Goal: Information Seeking & Learning: Learn about a topic

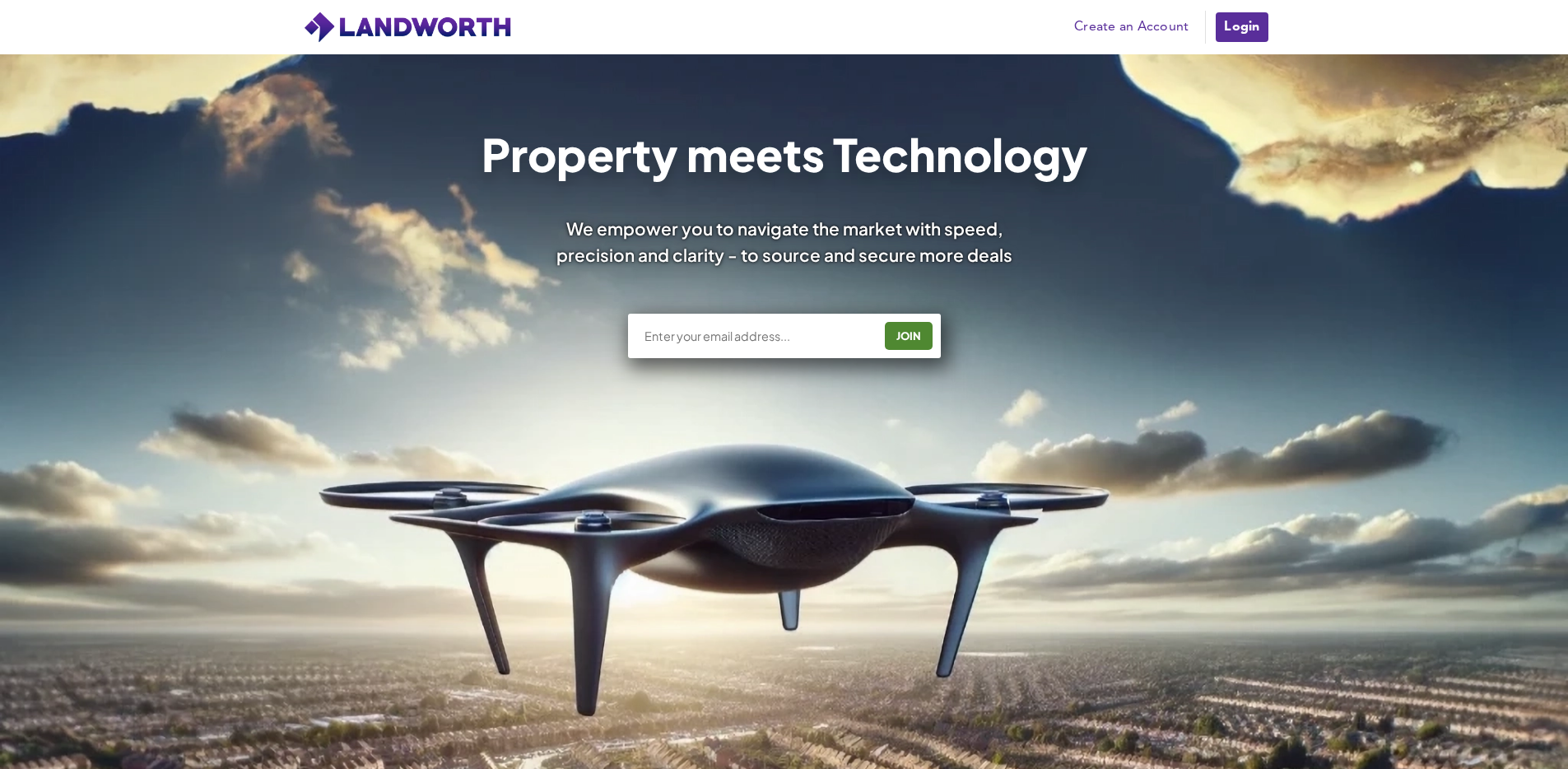
click at [771, 345] on div "JOIN" at bounding box center [784, 335] width 312 height 45
click at [773, 341] on input "text" at bounding box center [757, 336] width 229 height 16
type input "[EMAIL_ADDRESS][DOMAIN_NAME]"
click at [912, 335] on div "JOIN" at bounding box center [908, 335] width 37 height 26
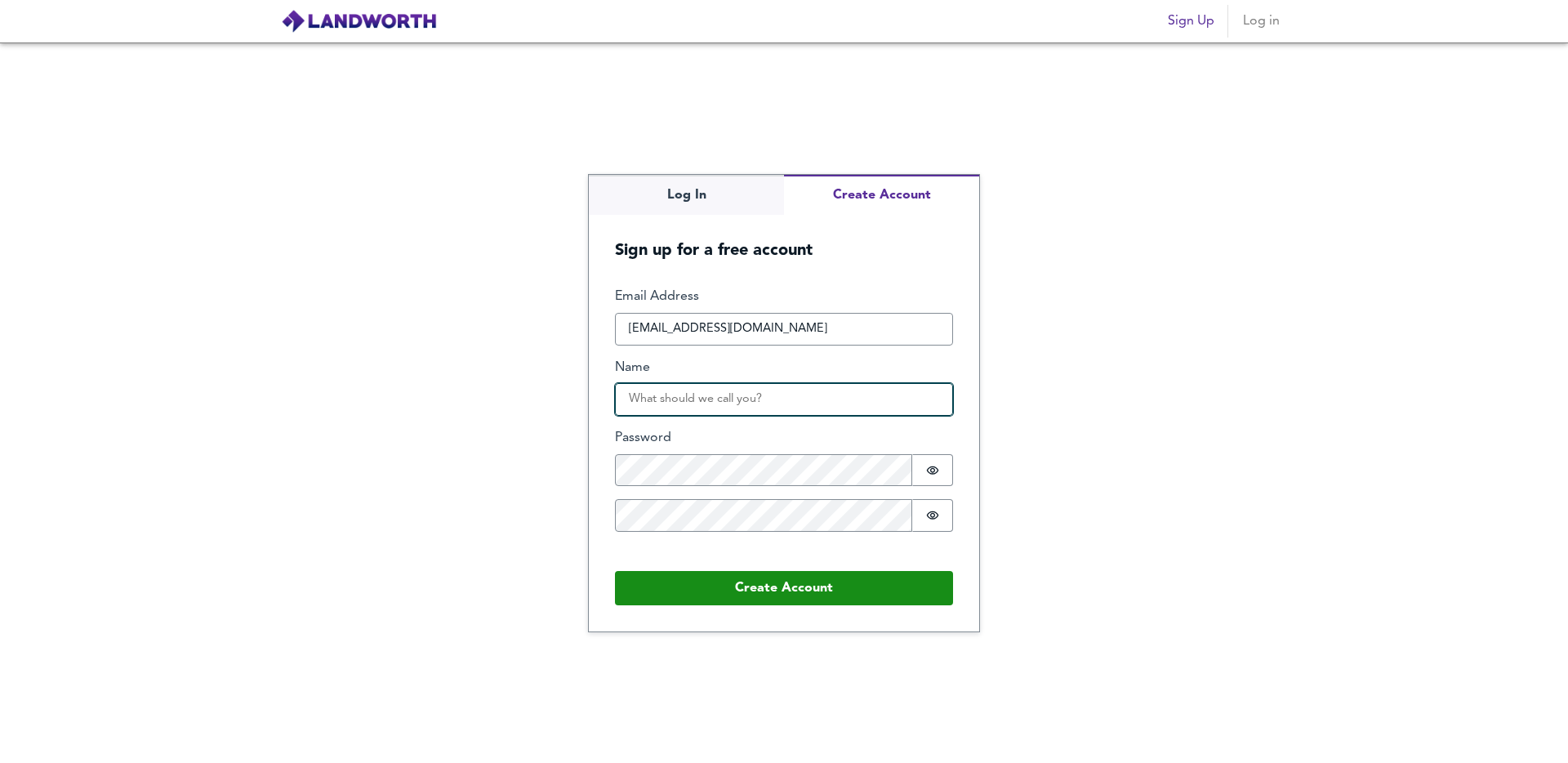
click at [749, 396] on input "Name" at bounding box center [784, 400] width 338 height 33
click at [733, 395] on input "Name" at bounding box center [784, 400] width 338 height 33
type input "Neil"
click at [932, 468] on icon "Show password" at bounding box center [933, 470] width 13 height 13
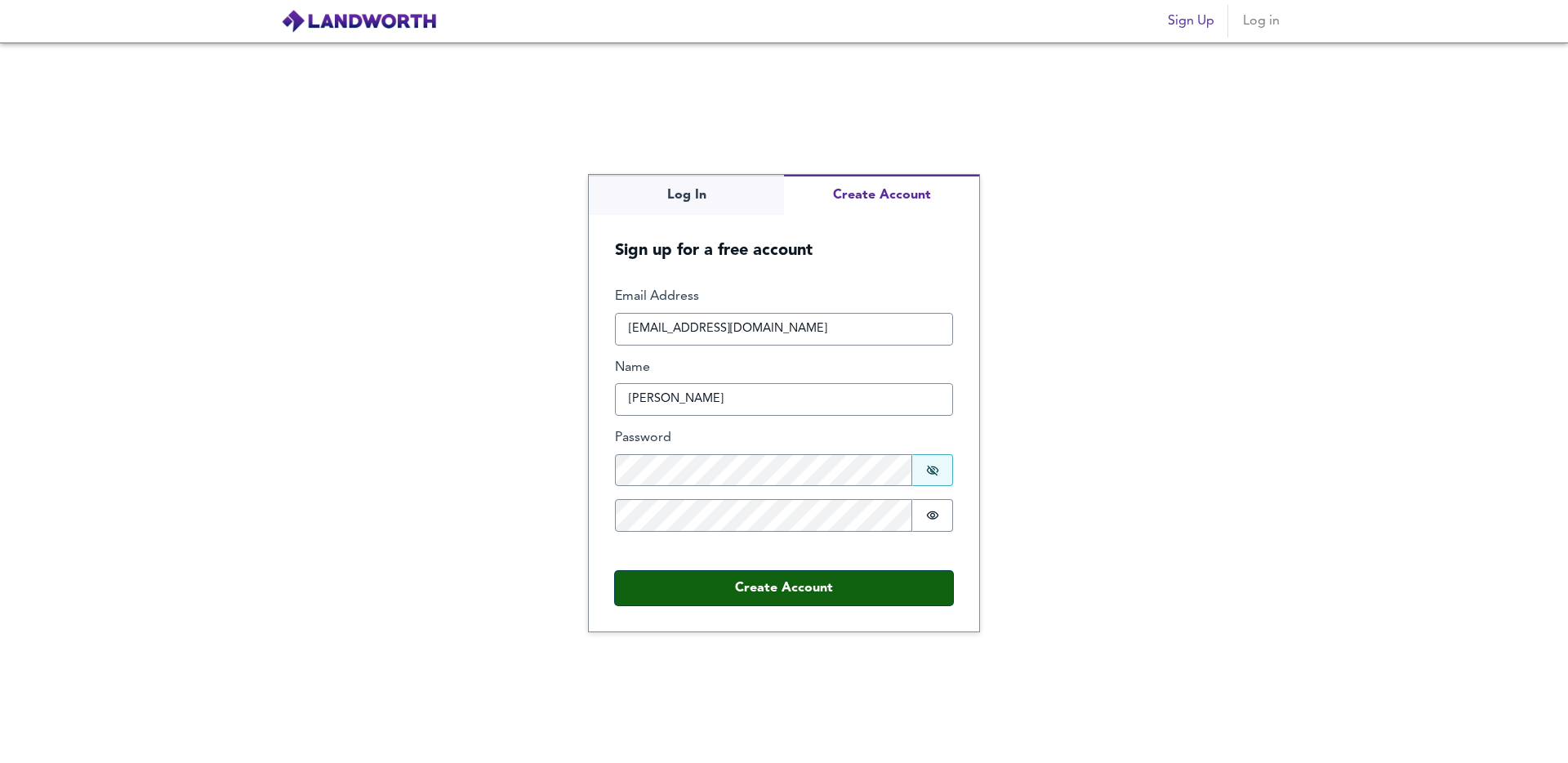
click at [781, 590] on button "Create Account" at bounding box center [784, 588] width 338 height 34
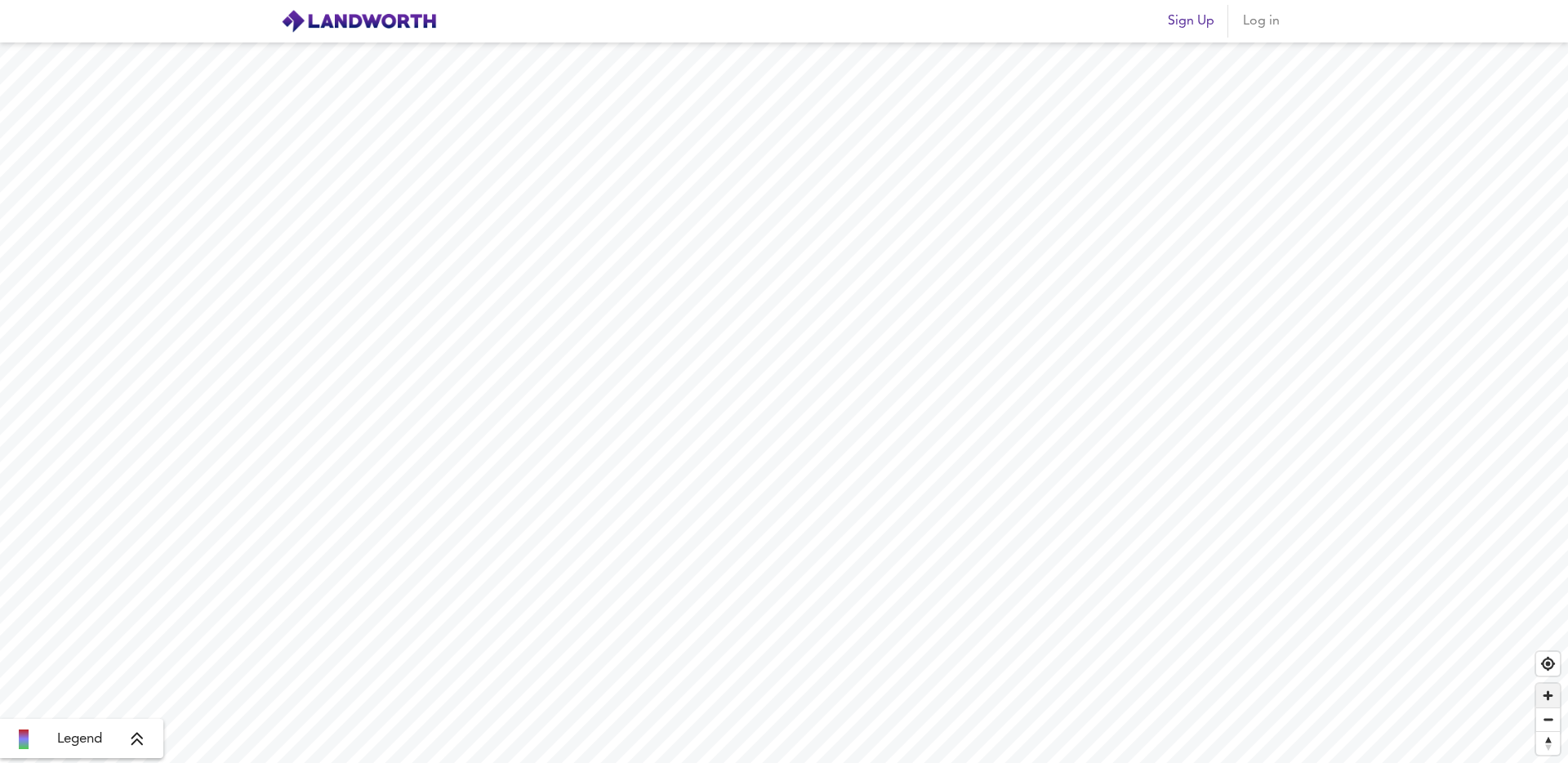
click at [1545, 700] on span "Zoom in" at bounding box center [1548, 695] width 24 height 24
click at [1264, 24] on span "Log in" at bounding box center [1261, 21] width 39 height 23
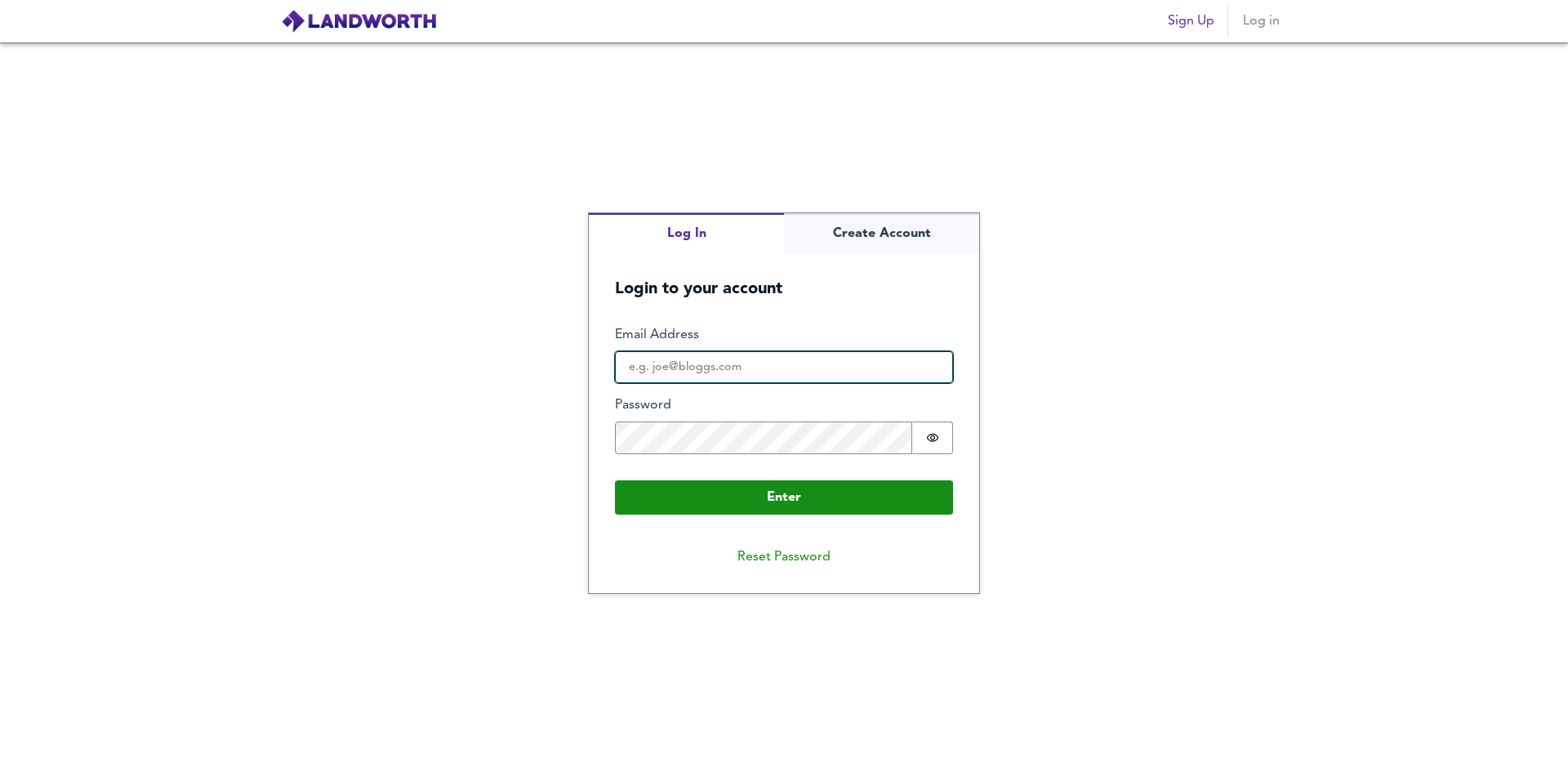
type input "[EMAIL_ADDRESS][DOMAIN_NAME]"
click at [682, 376] on input "[EMAIL_ADDRESS][DOMAIN_NAME]" at bounding box center [784, 368] width 338 height 33
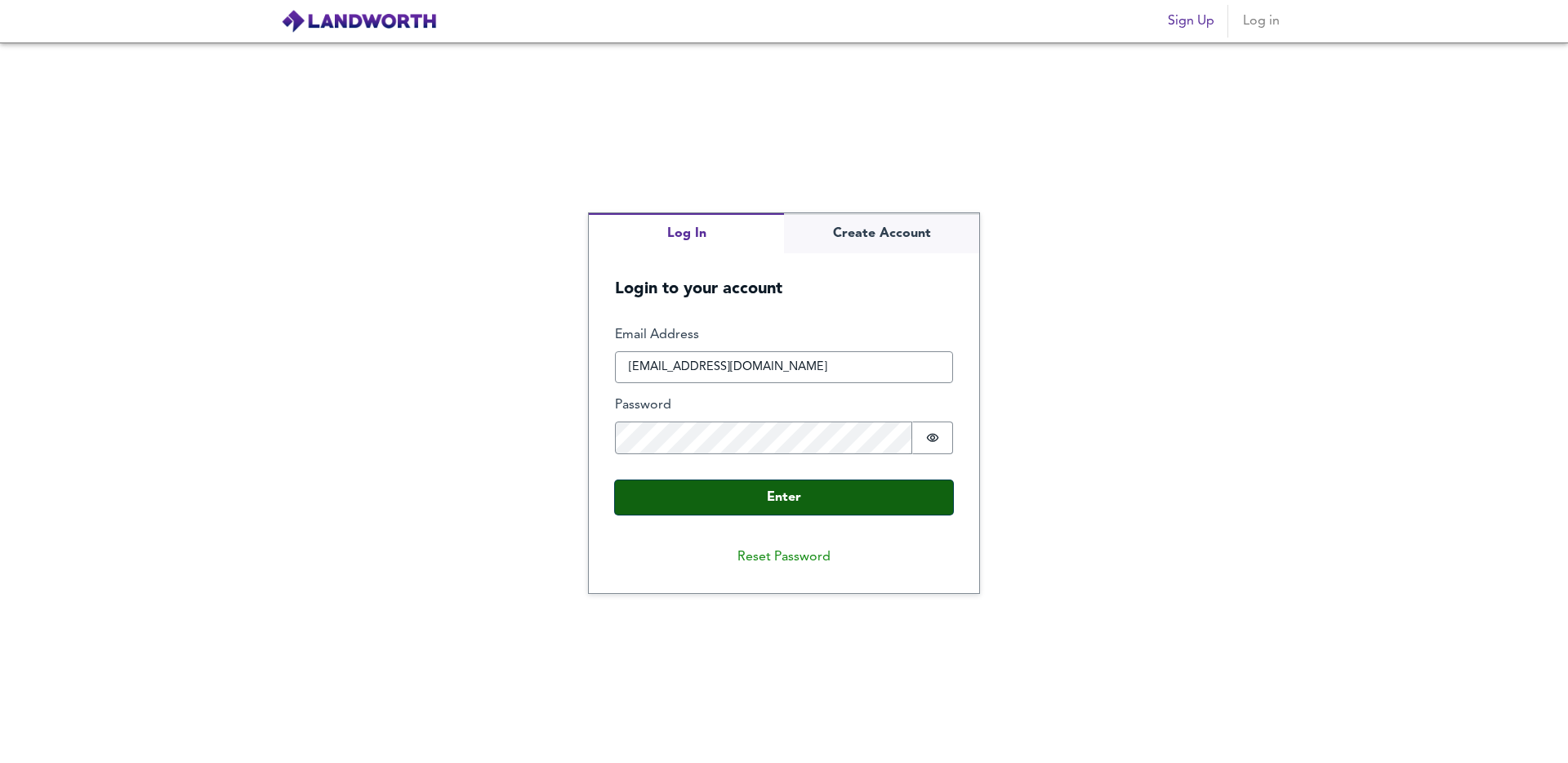
click at [672, 508] on button "Enter" at bounding box center [784, 497] width 338 height 34
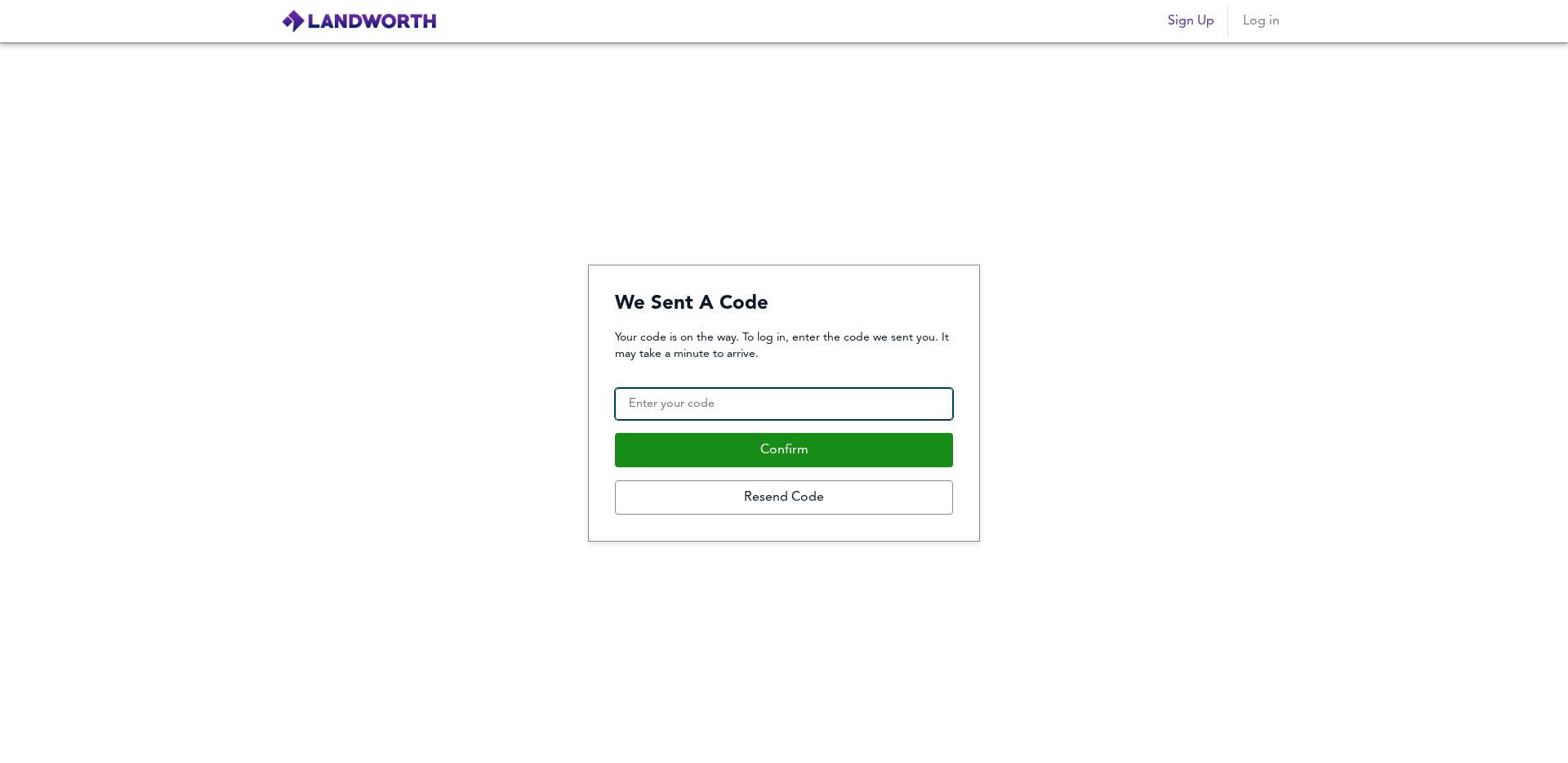
click at [869, 401] on input "Confirmation Code" at bounding box center [784, 404] width 338 height 33
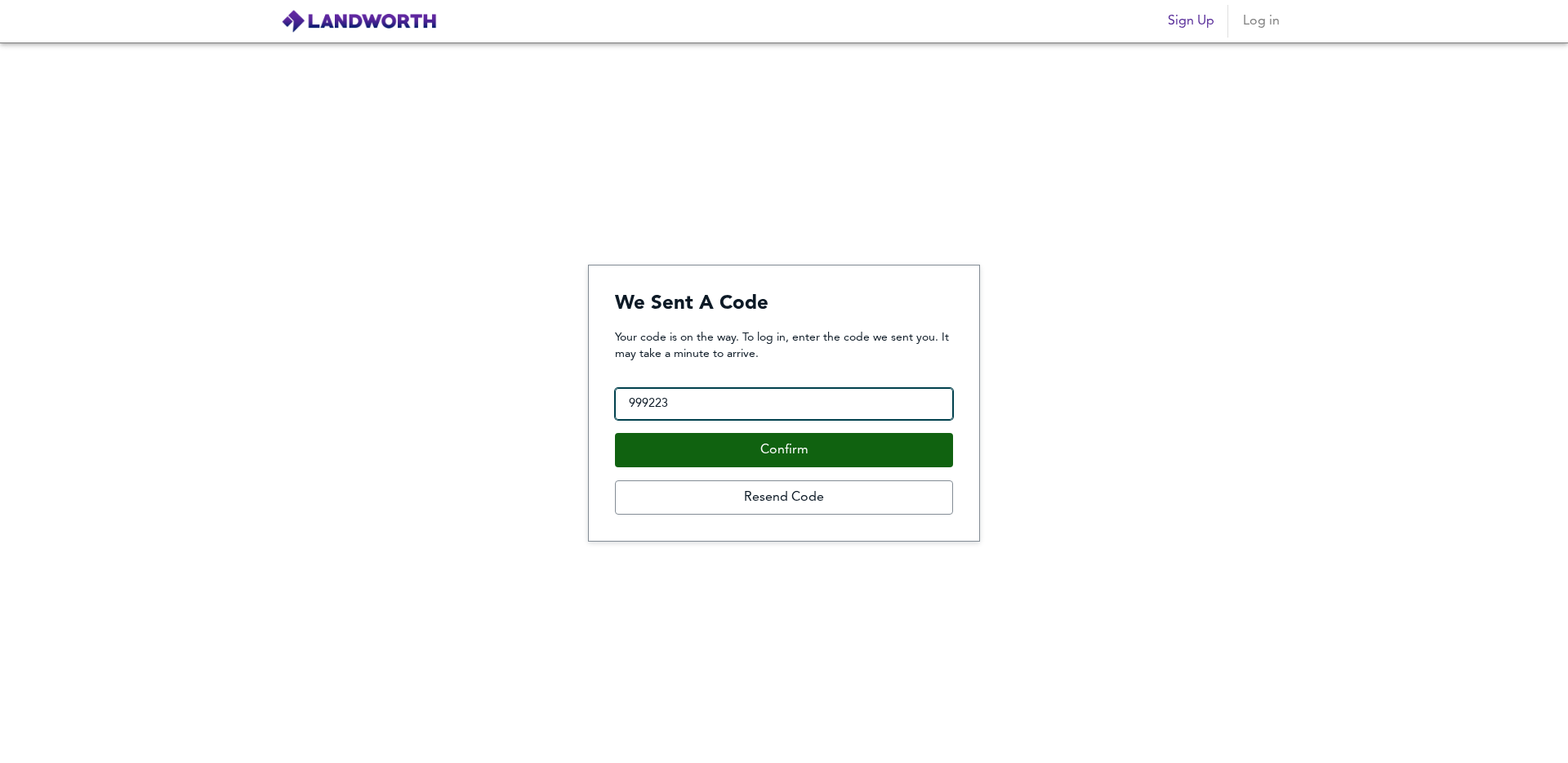
type input "999223"
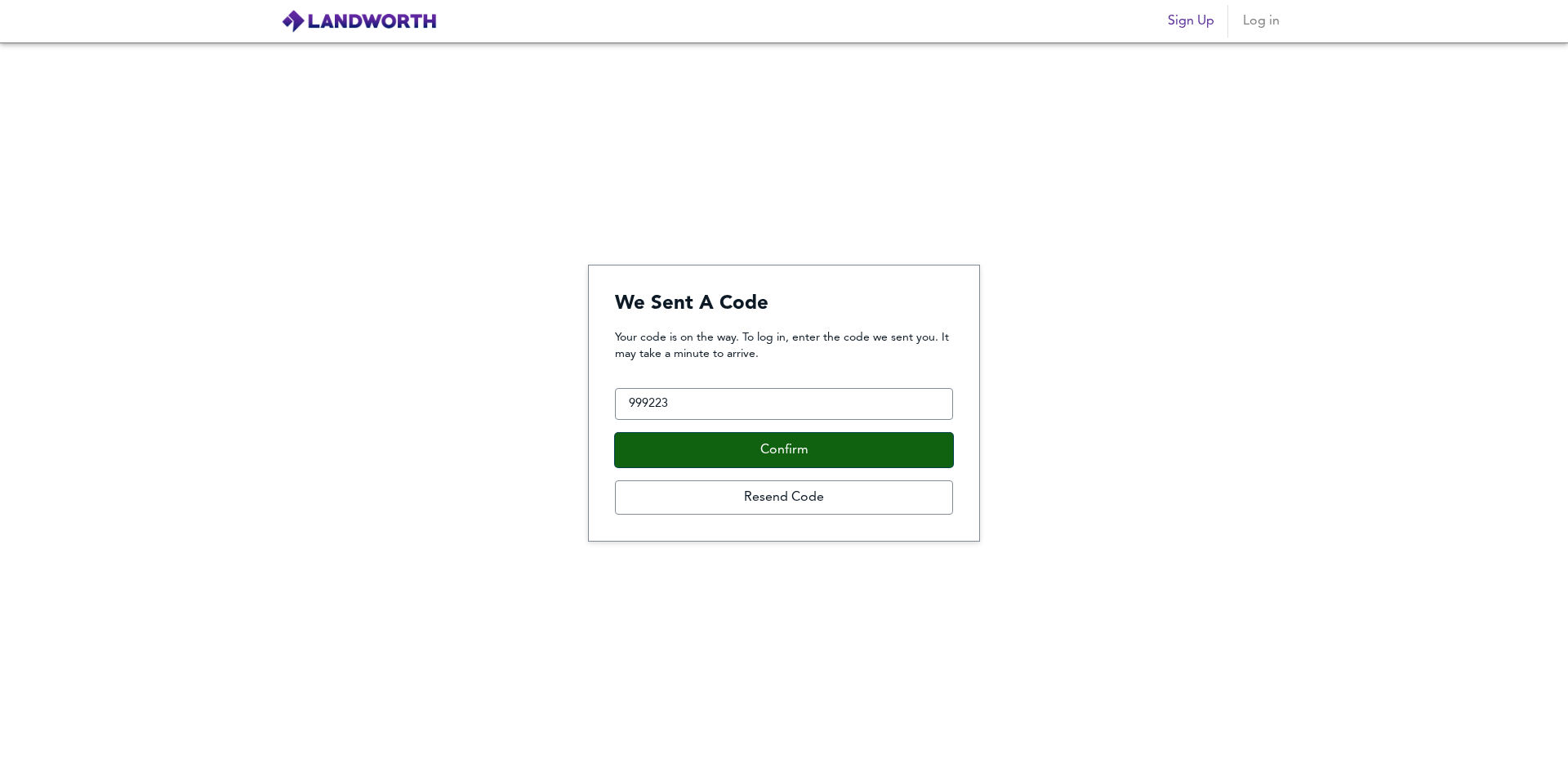
click at [849, 463] on button "Confirm" at bounding box center [784, 450] width 338 height 34
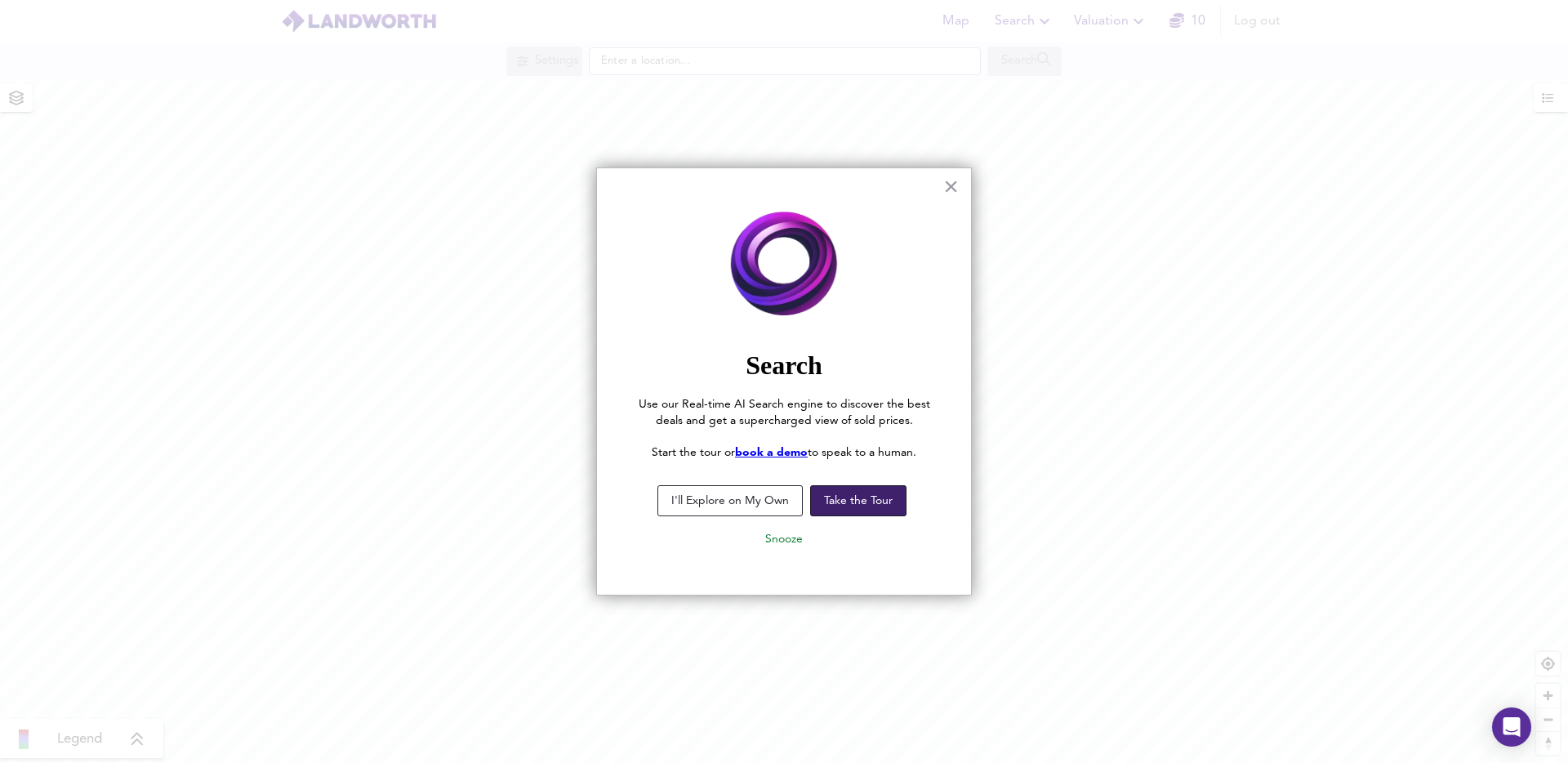
click at [867, 500] on button "Take the Tour" at bounding box center [858, 500] width 96 height 31
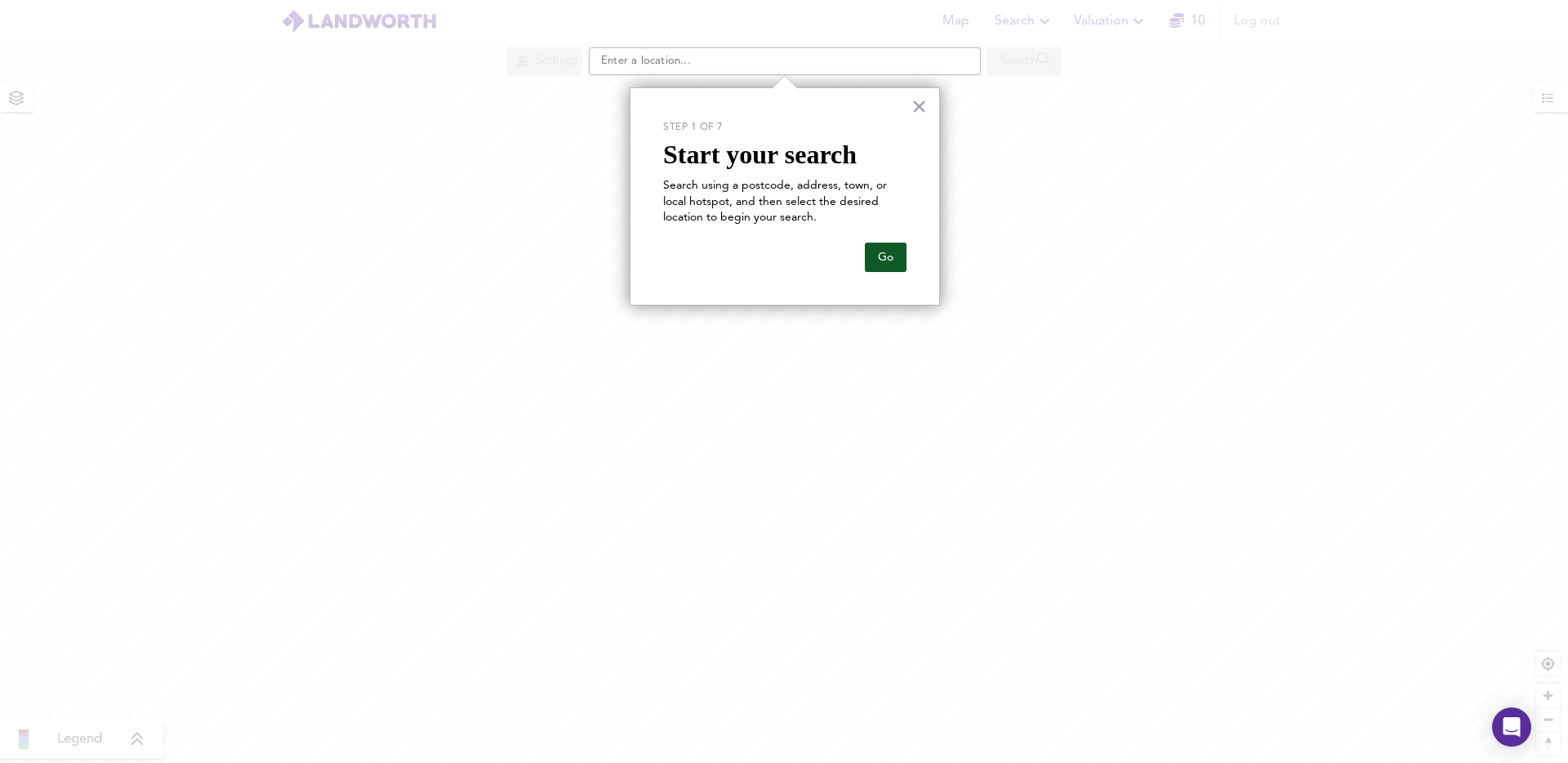
click at [903, 257] on button "Go" at bounding box center [886, 257] width 42 height 29
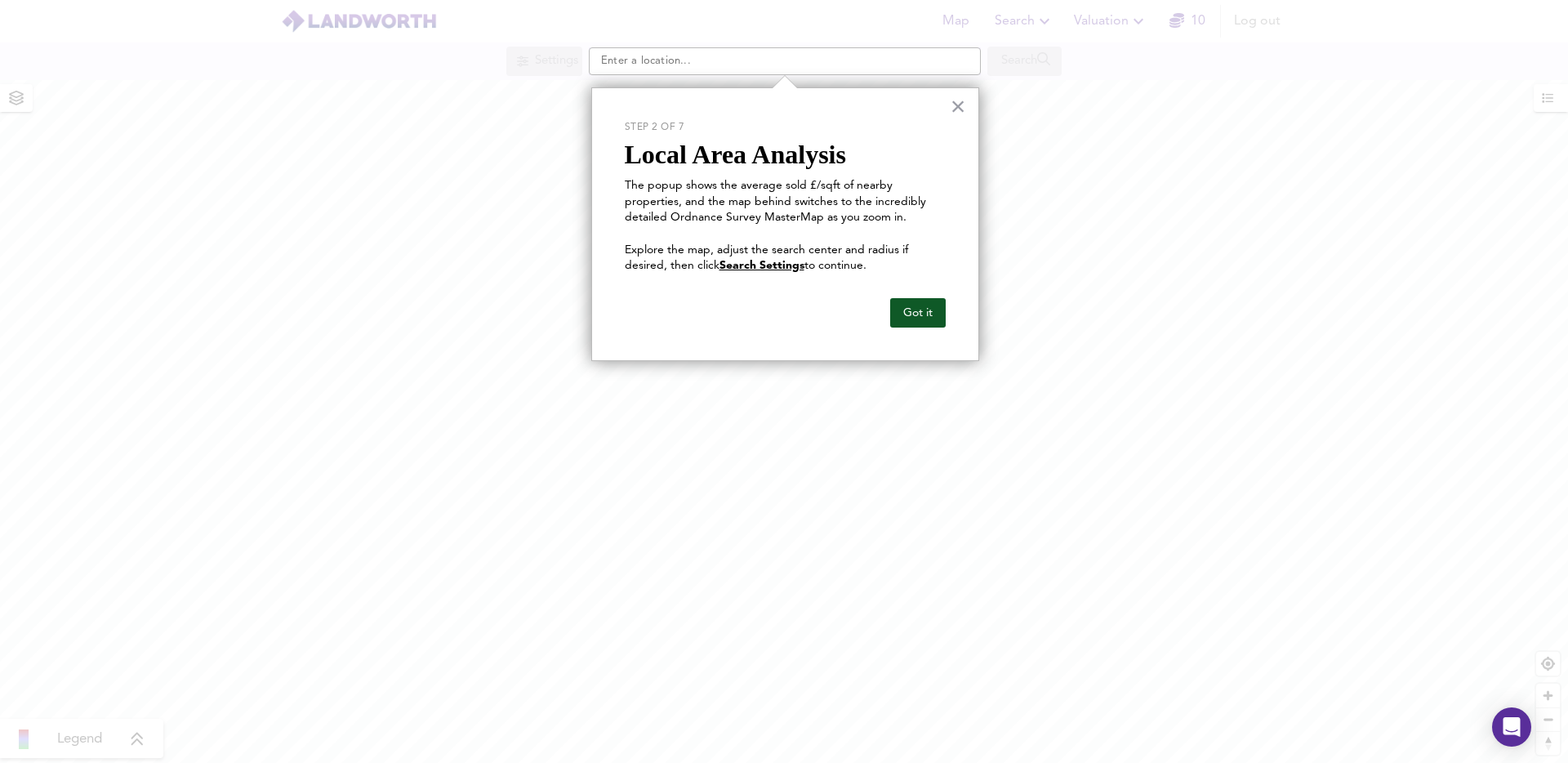
click at [913, 315] on button "Got it" at bounding box center [917, 313] width 55 height 29
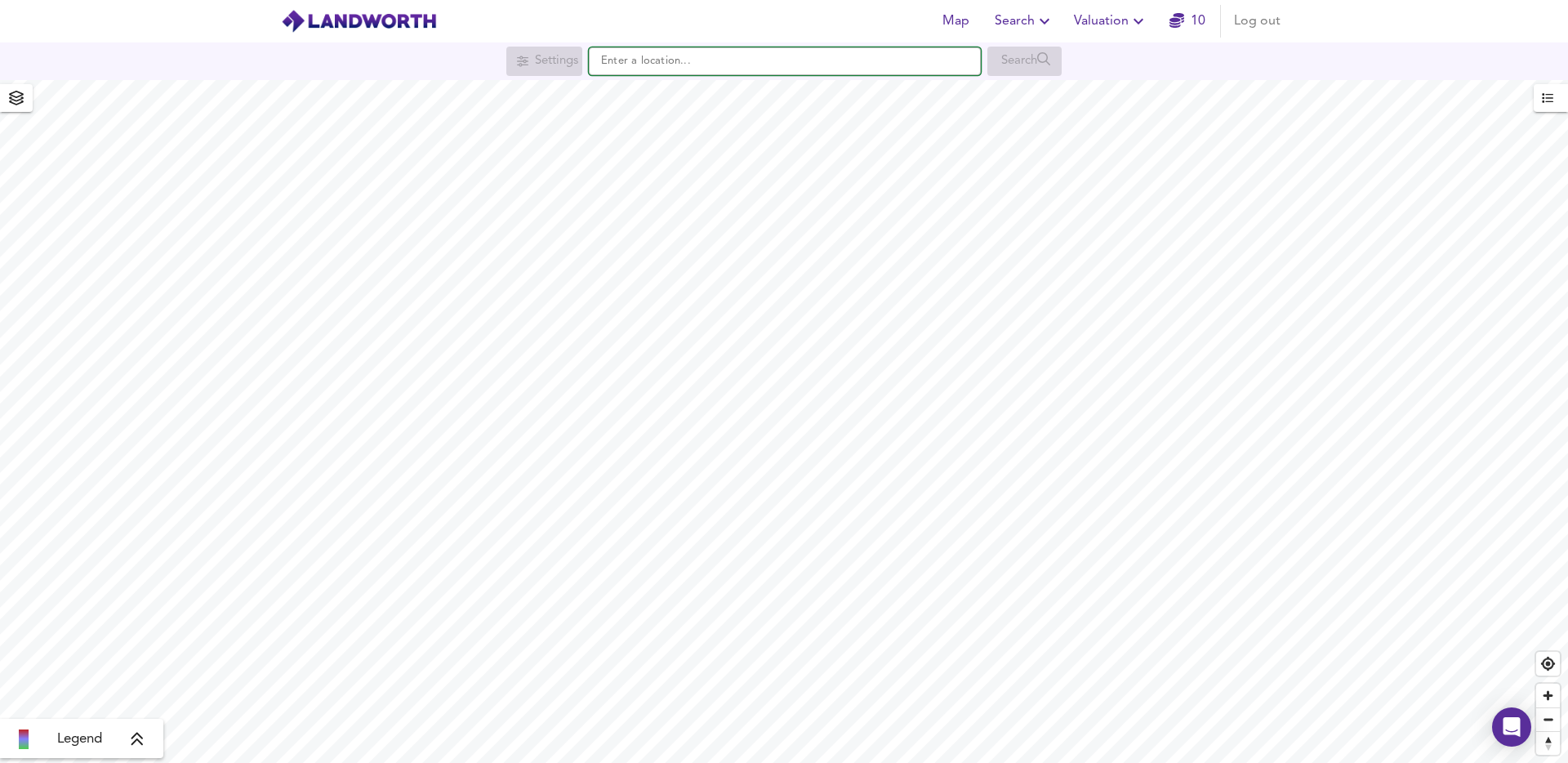
click at [678, 53] on input "text" at bounding box center [785, 61] width 392 height 28
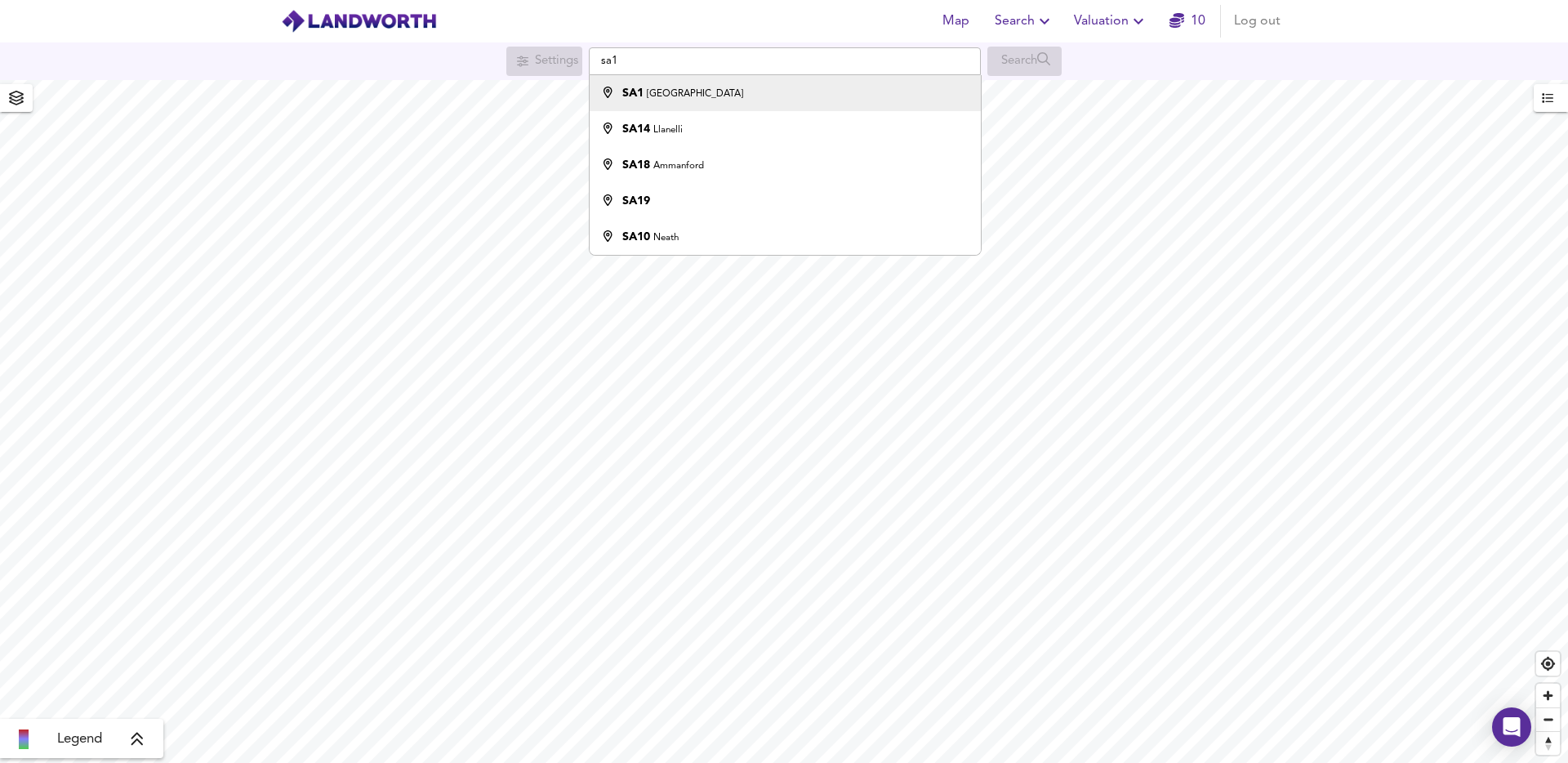
click at [704, 89] on div "SA1 Swansea" at bounding box center [781, 93] width 375 height 16
type input "Swansea SA1"
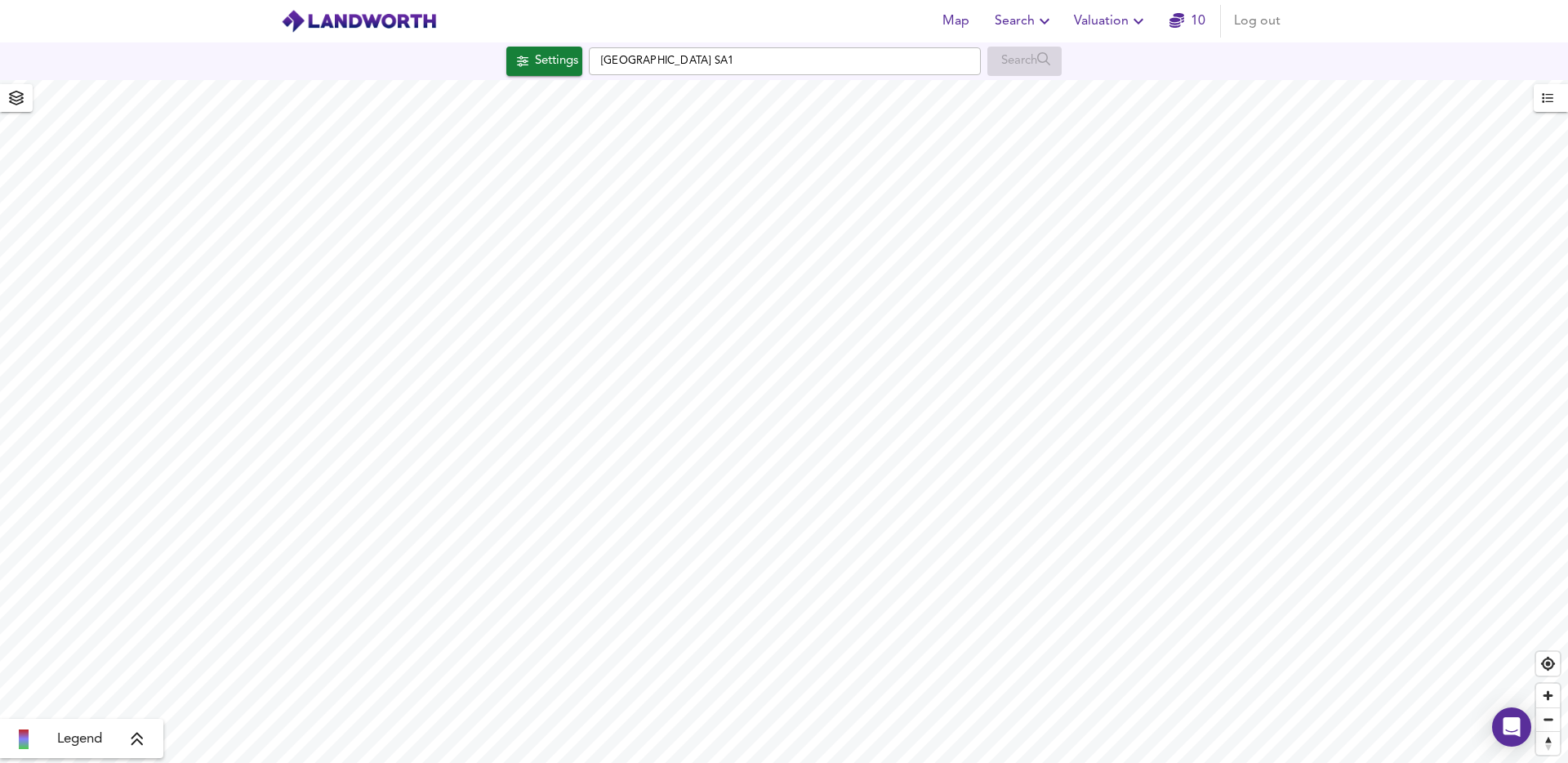
checkbox input "false"
checkbox input "true"
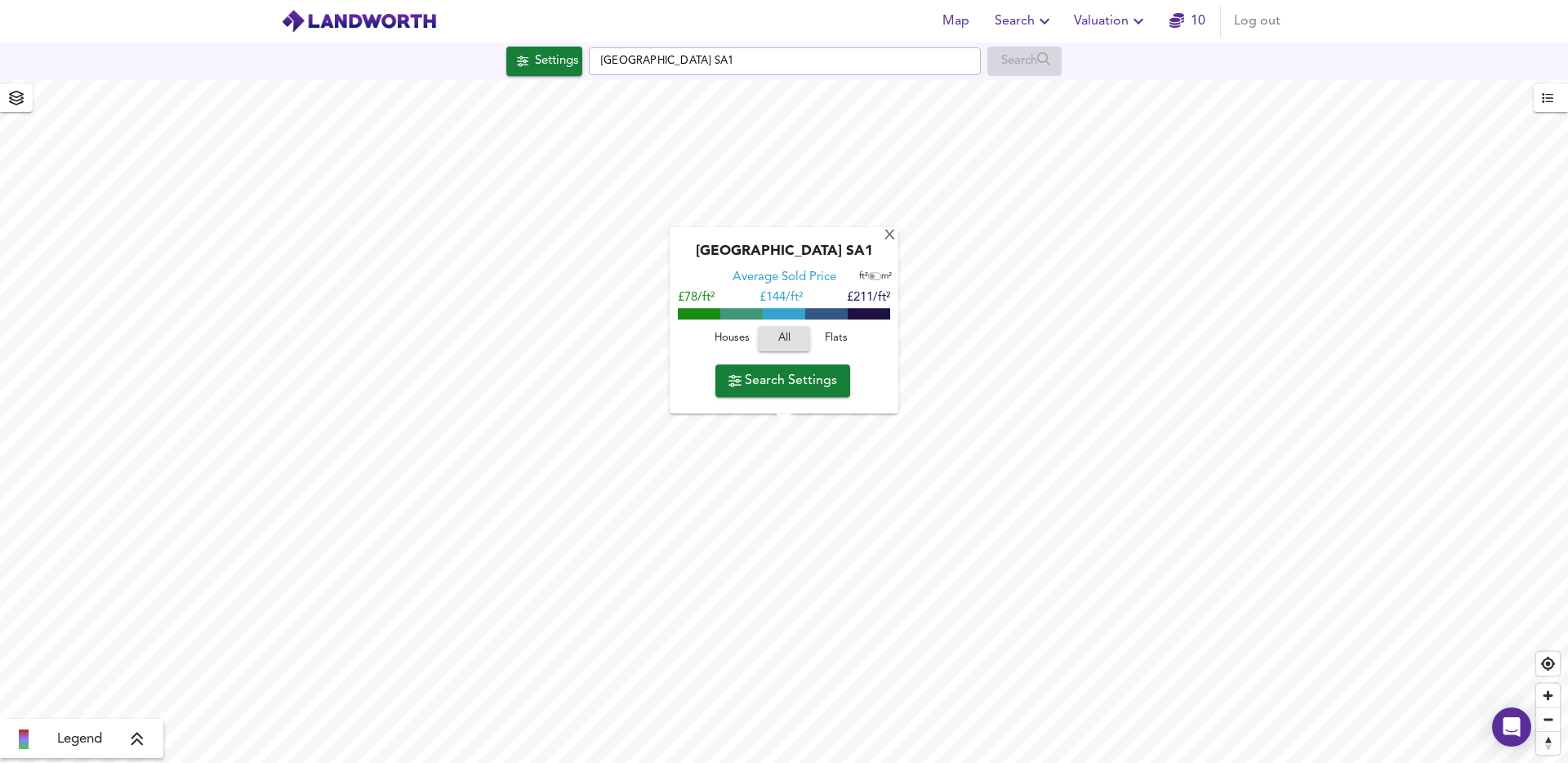
click at [740, 336] on span "Houses" at bounding box center [731, 339] width 44 height 19
click at [873, 277] on input "checkbox" at bounding box center [872, 276] width 24 height 8
checkbox input "true"
click at [796, 384] on span "Search Settings" at bounding box center [783, 380] width 109 height 23
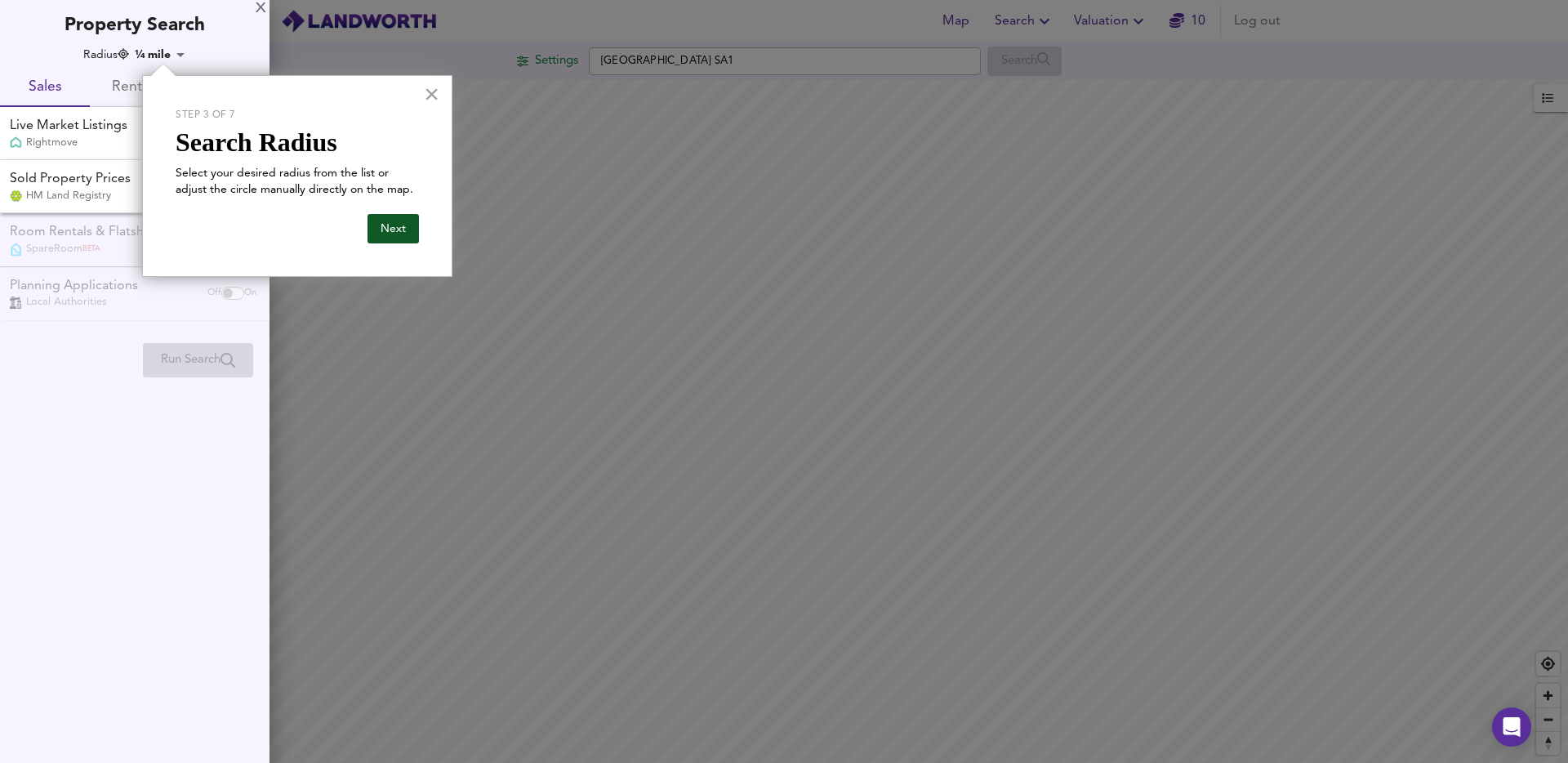
click at [382, 229] on button "Next" at bounding box center [393, 228] width 52 height 29
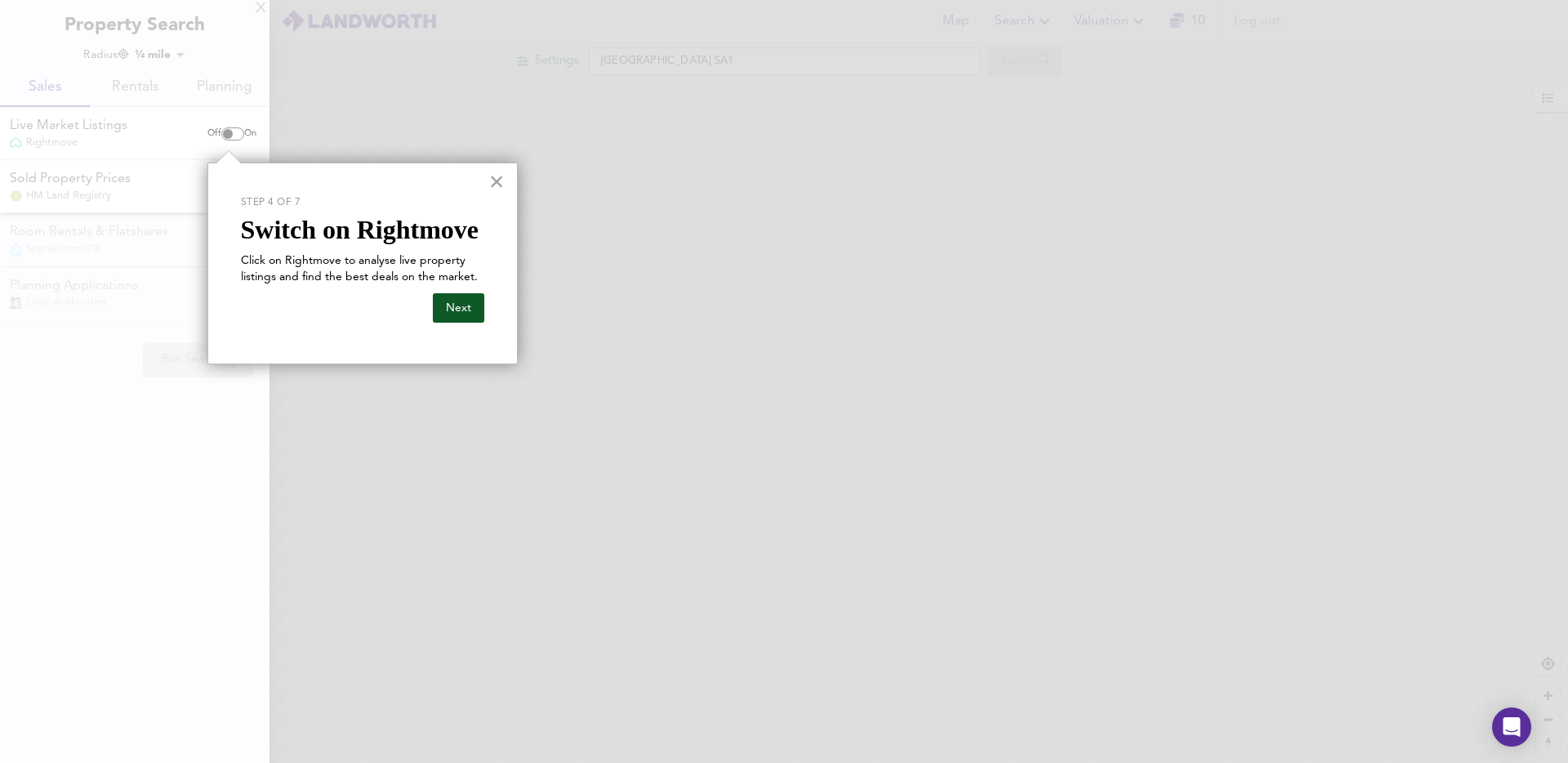
click at [467, 311] on button "Next" at bounding box center [459, 308] width 52 height 29
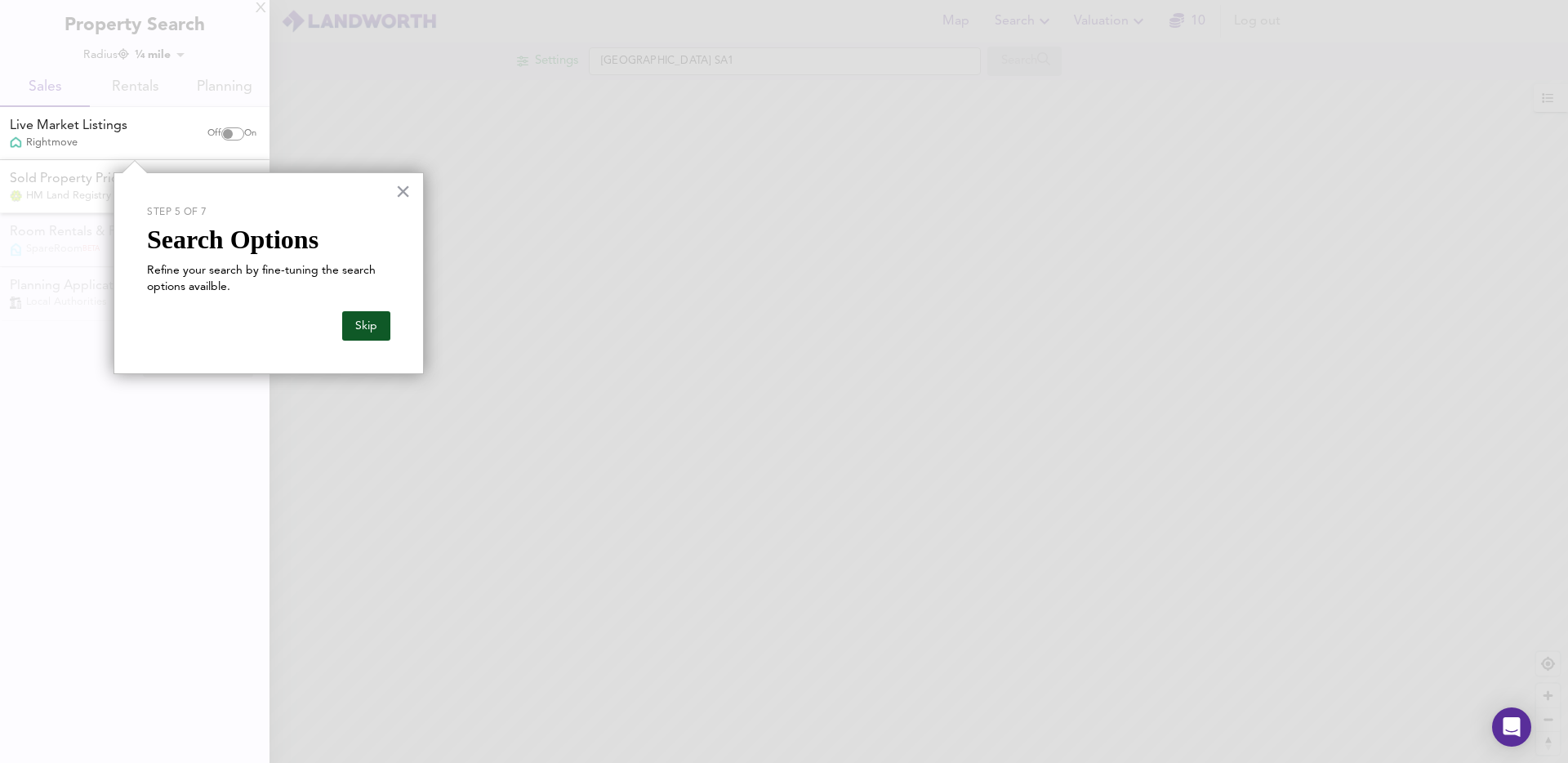
click at [362, 317] on button "Skip" at bounding box center [366, 325] width 48 height 29
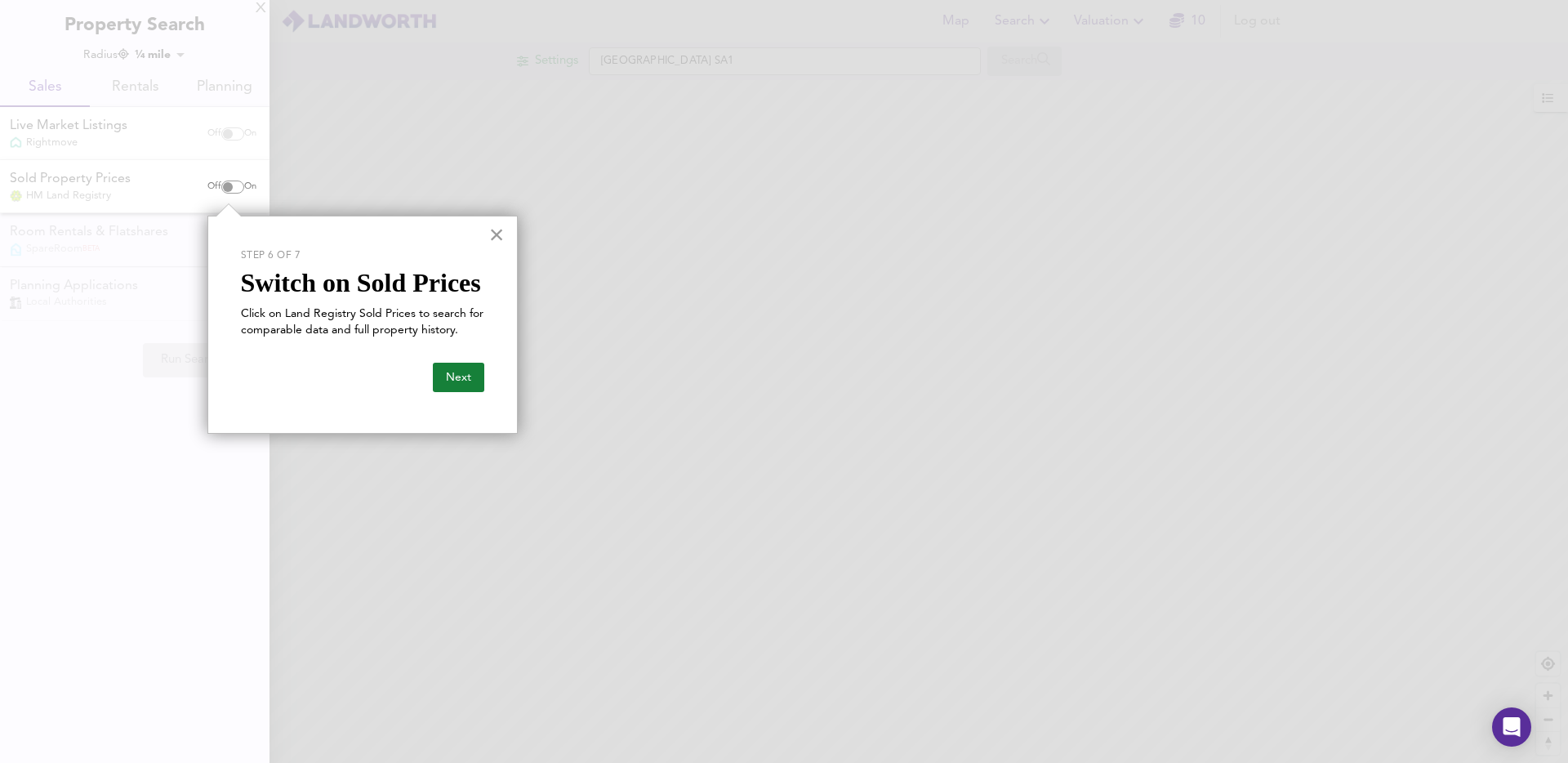
click at [497, 234] on button "×" at bounding box center [497, 234] width 15 height 26
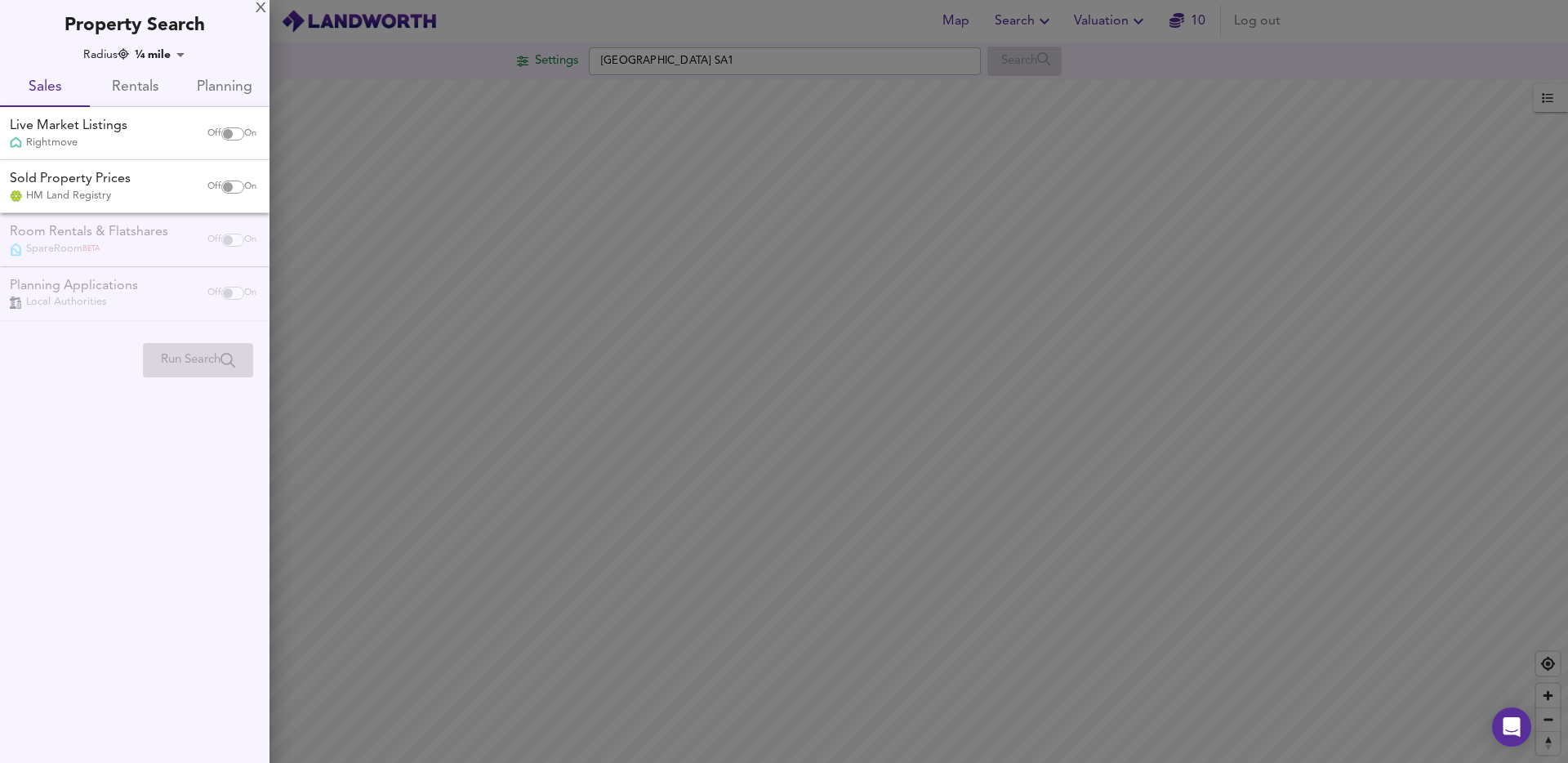
click at [223, 188] on input "checkbox" at bounding box center [227, 187] width 39 height 13
checkbox input "true"
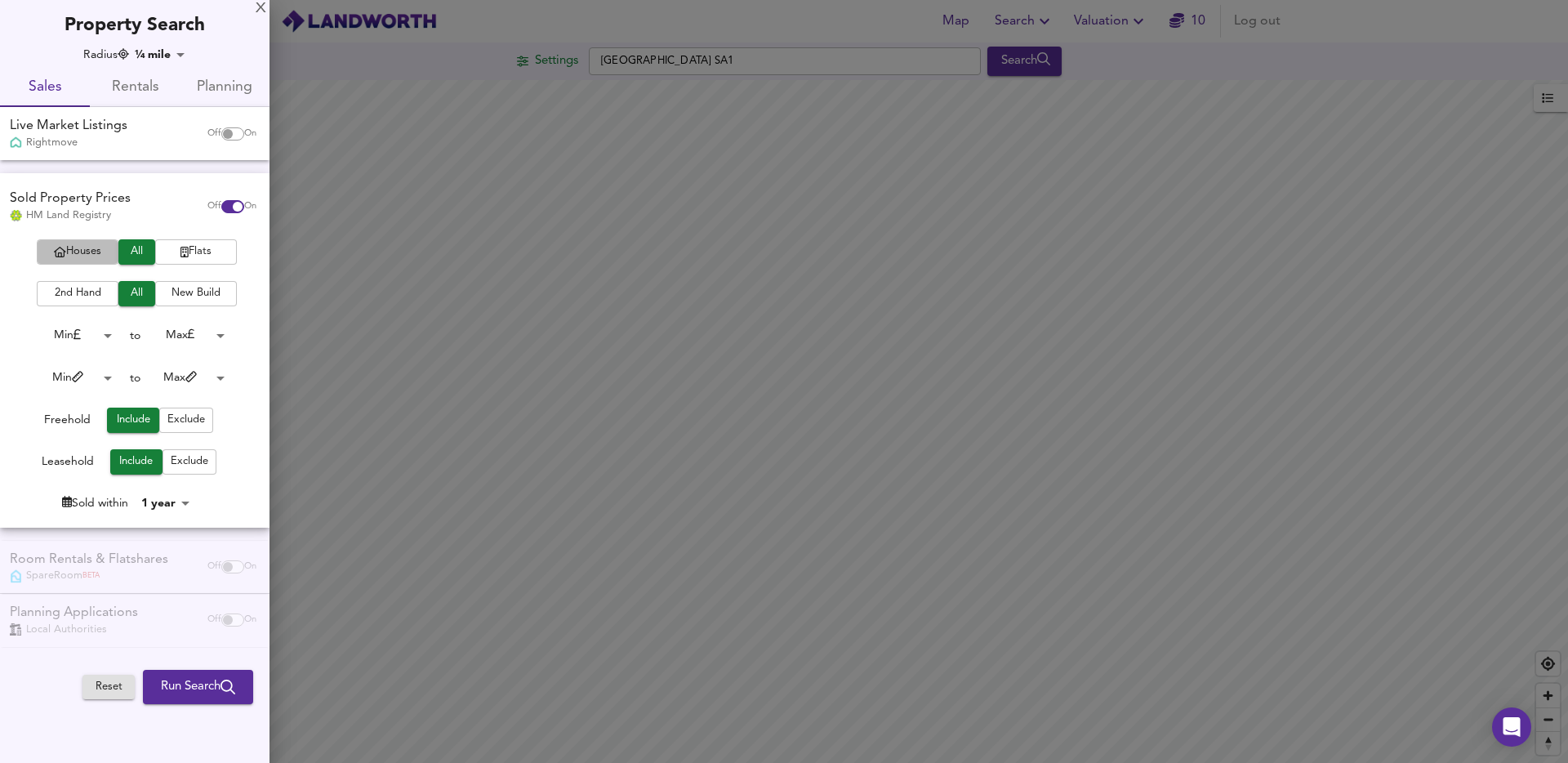
click at [91, 252] on span "Houses" at bounding box center [78, 252] width 65 height 19
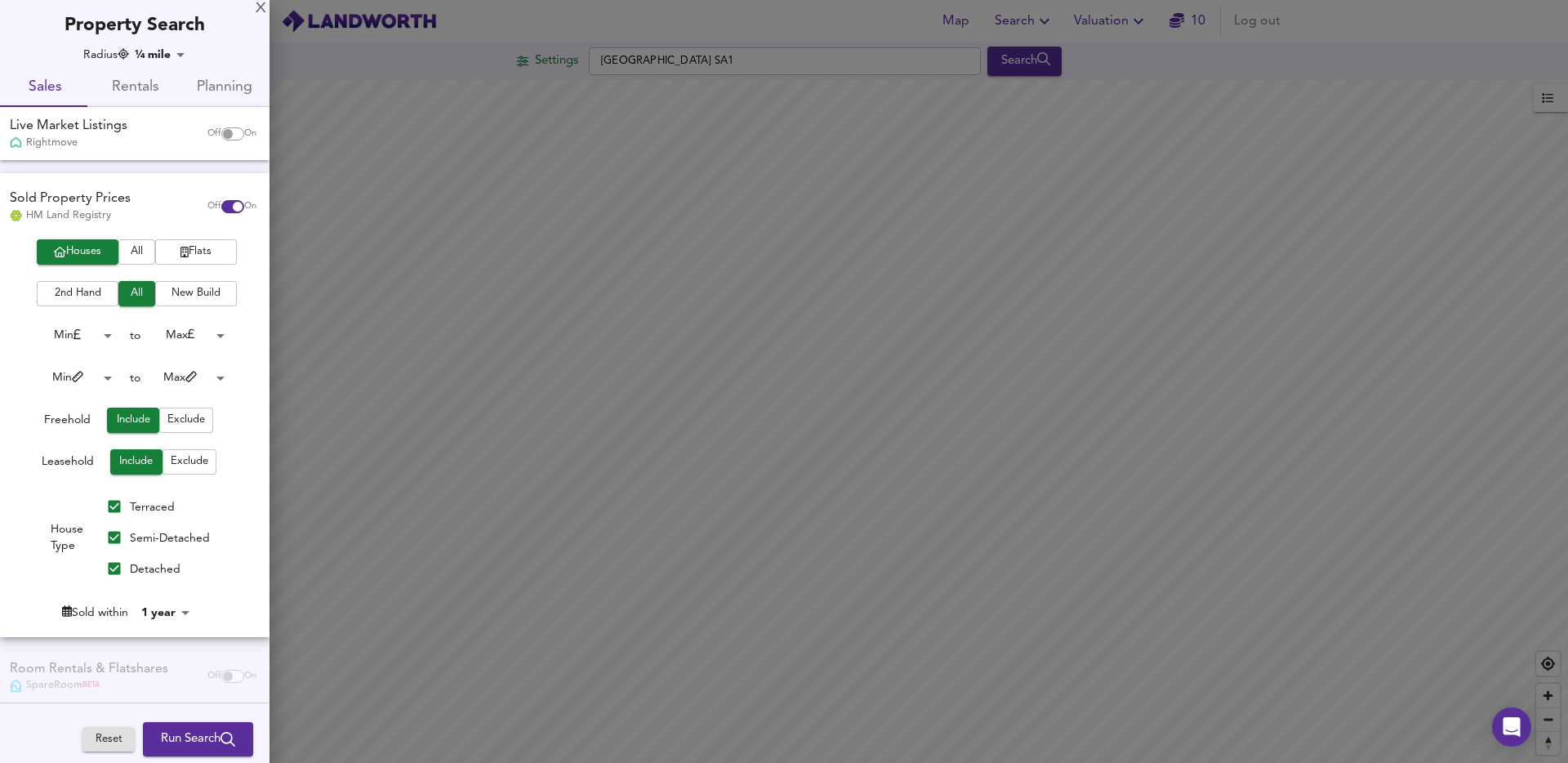
scroll to position [57, 0]
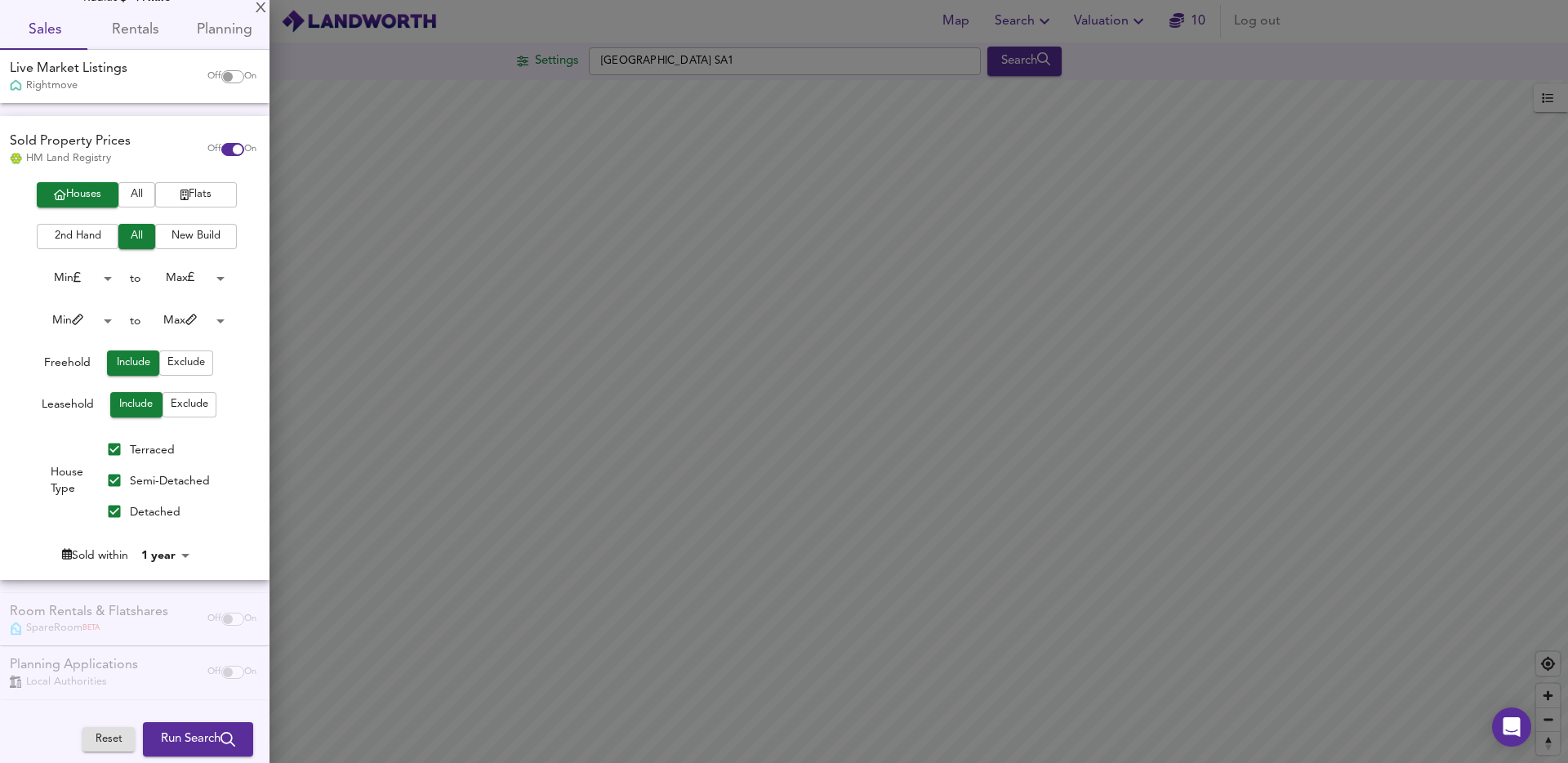
click at [111, 447] on input "Terraced" at bounding box center [114, 449] width 31 height 31
checkbox input "false"
click at [113, 513] on input "Detached" at bounding box center [114, 511] width 31 height 31
checkbox input "false"
click at [166, 558] on body "Map Search Valuation 10 Log out Settings Swansea SA1 Search Legend UK Average P…" at bounding box center [784, 382] width 1568 height 763
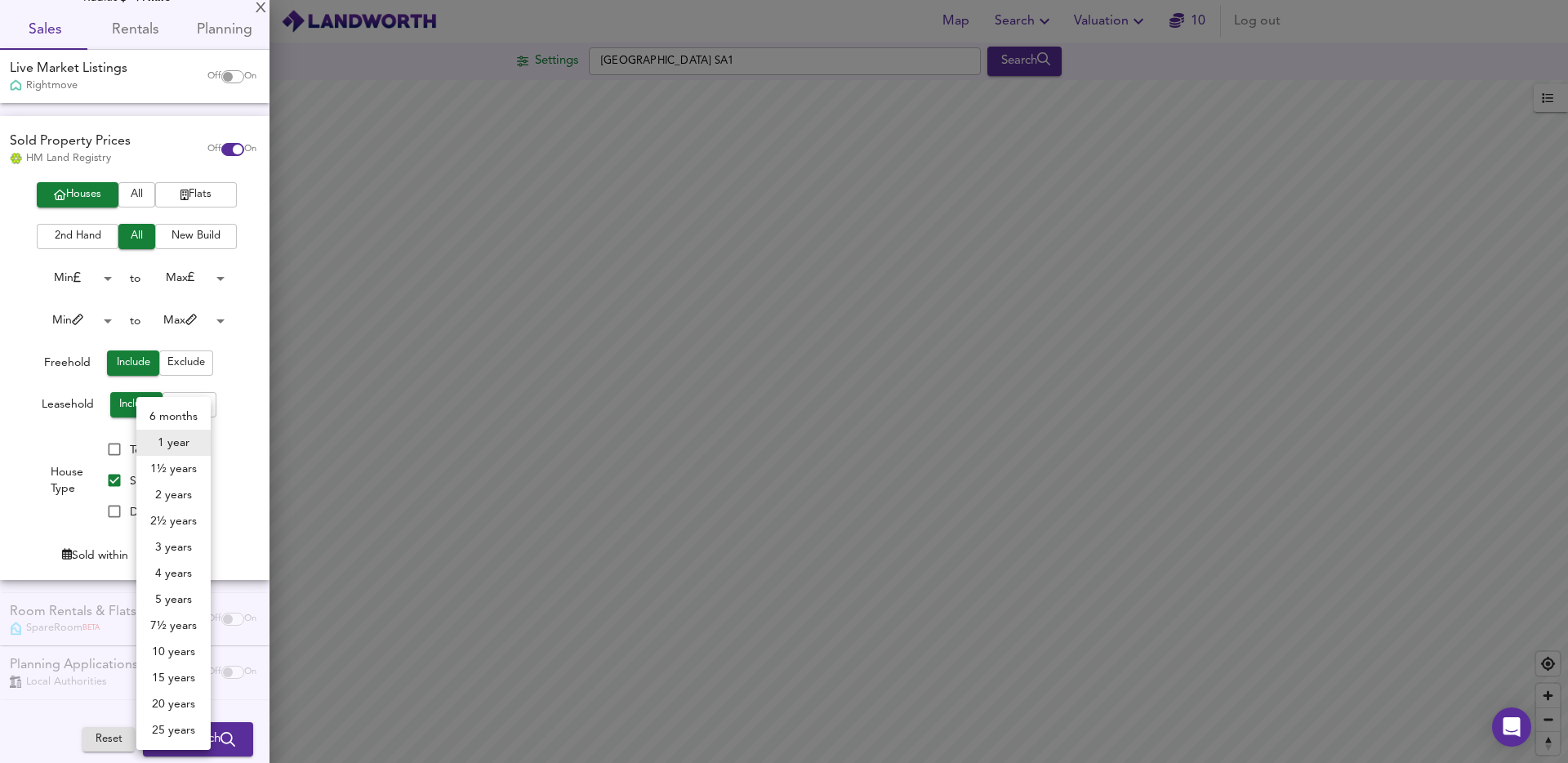
click at [169, 445] on li "1 year" at bounding box center [174, 442] width 74 height 26
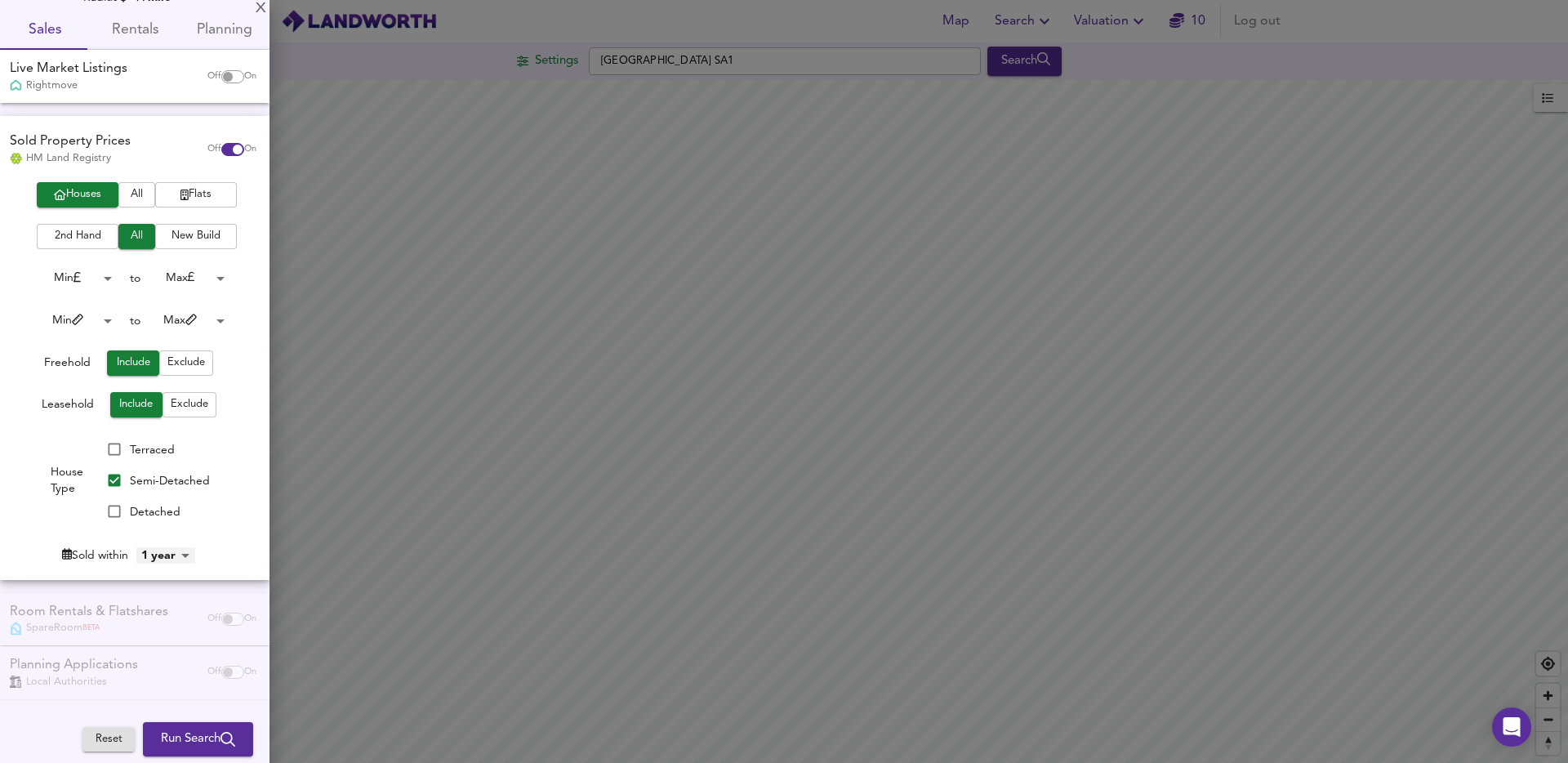
scroll to position [0, 0]
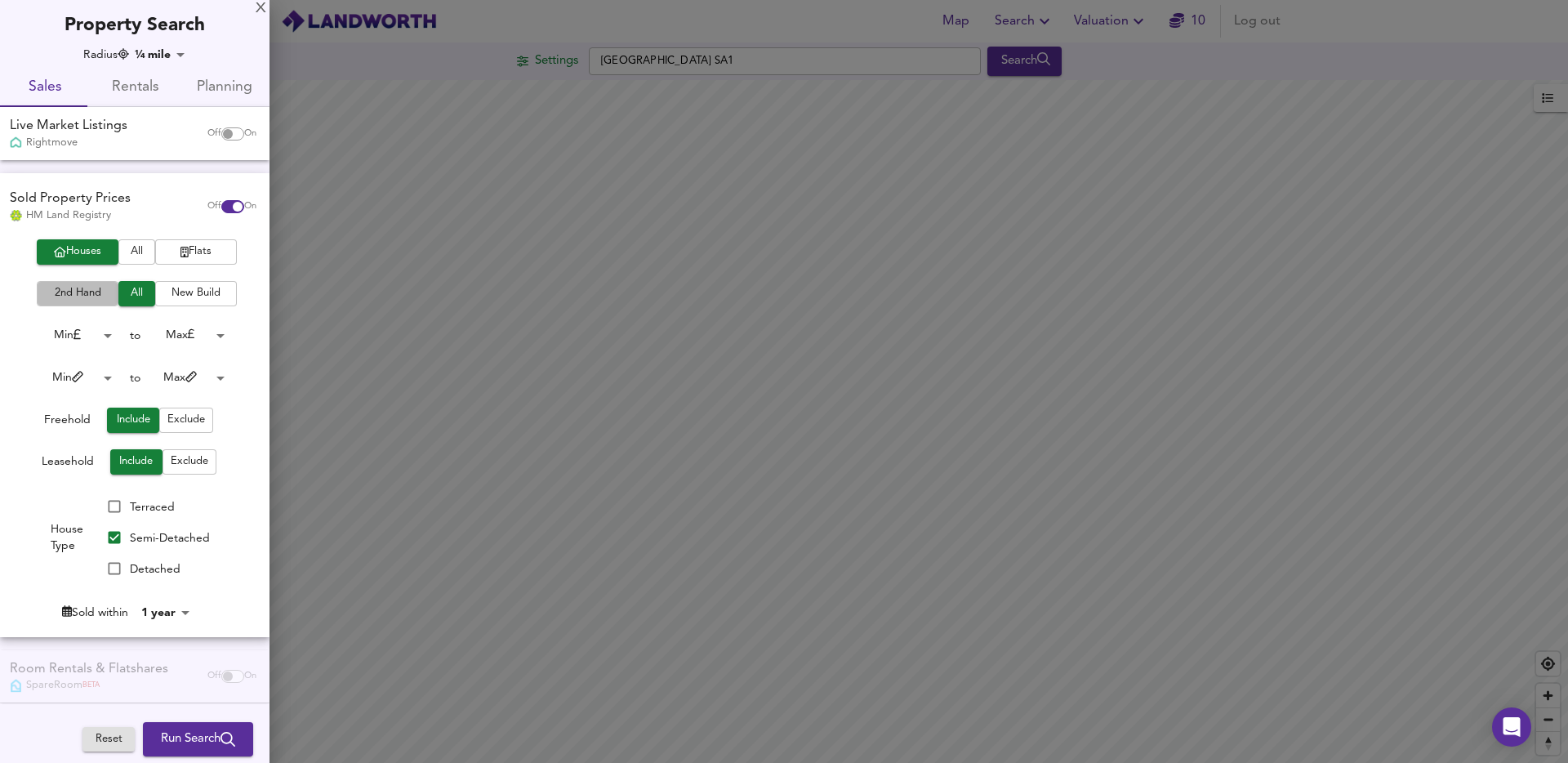
click at [80, 291] on span "2nd Hand" at bounding box center [78, 294] width 65 height 19
click at [221, 132] on input "checkbox" at bounding box center [227, 134] width 39 height 13
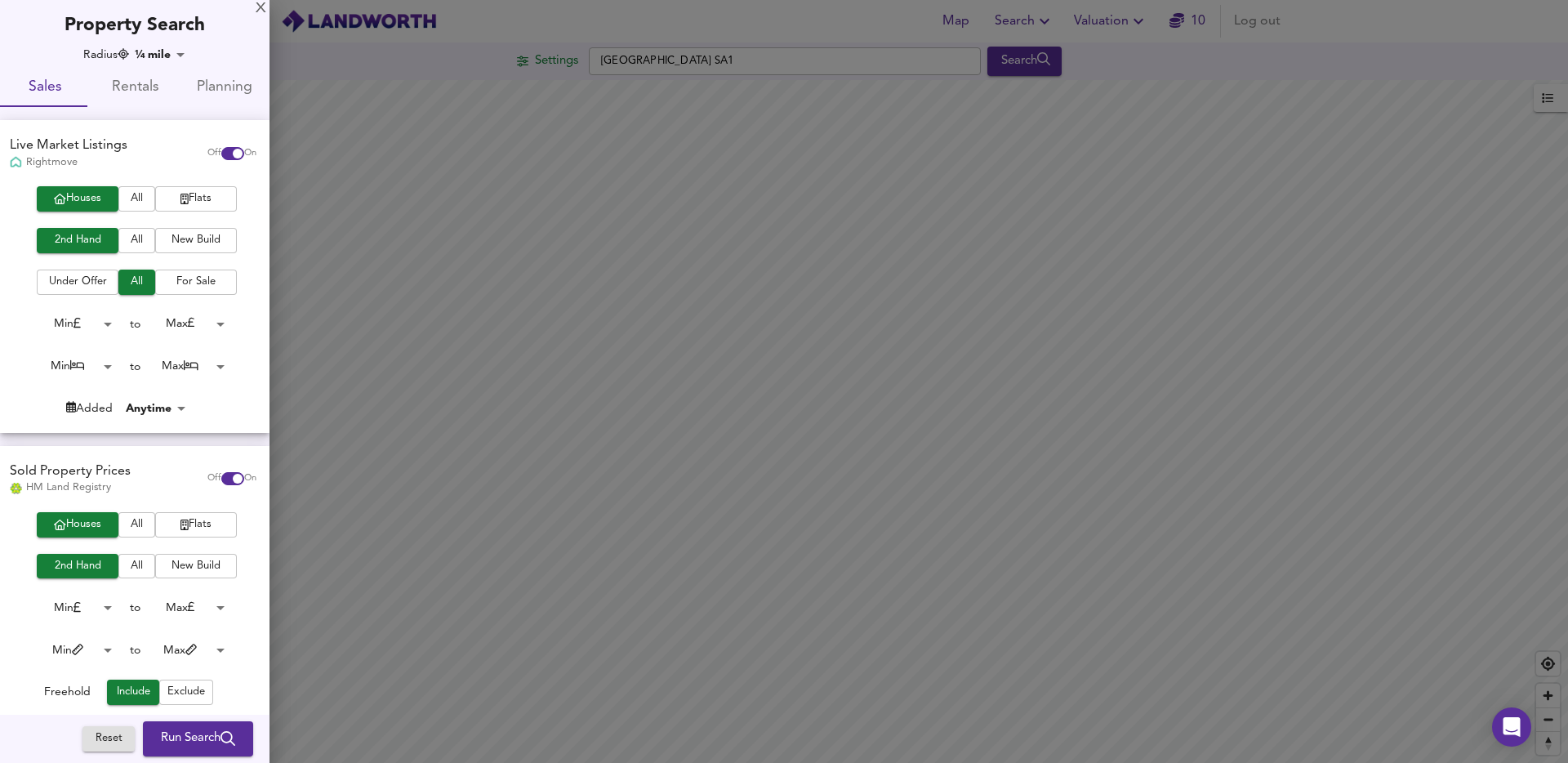
click at [218, 151] on input "checkbox" at bounding box center [237, 153] width 39 height 13
checkbox input "false"
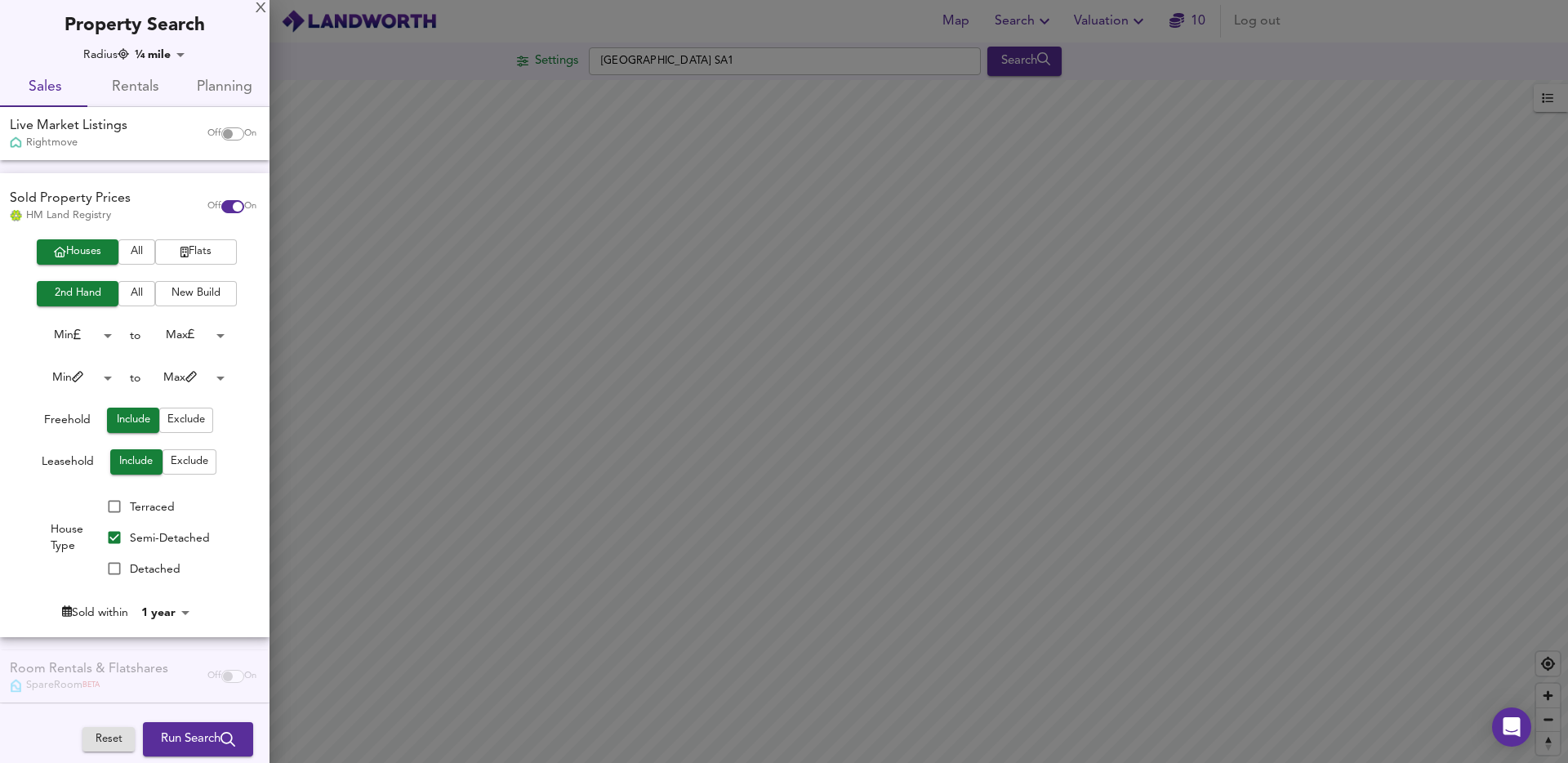
click at [189, 733] on span "Run Search" at bounding box center [198, 739] width 74 height 21
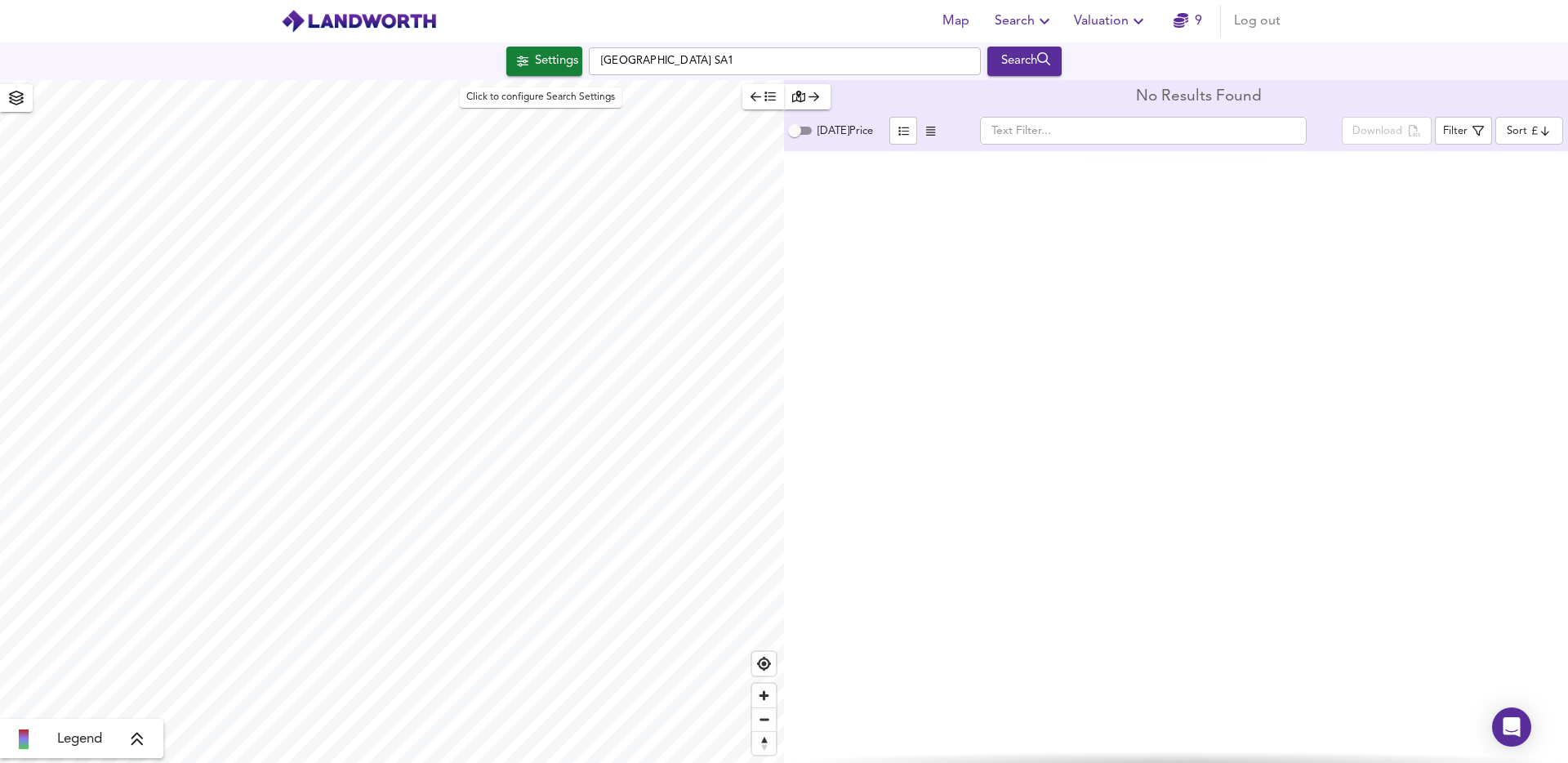
click at [556, 62] on div "Settings" at bounding box center [557, 61] width 44 height 21
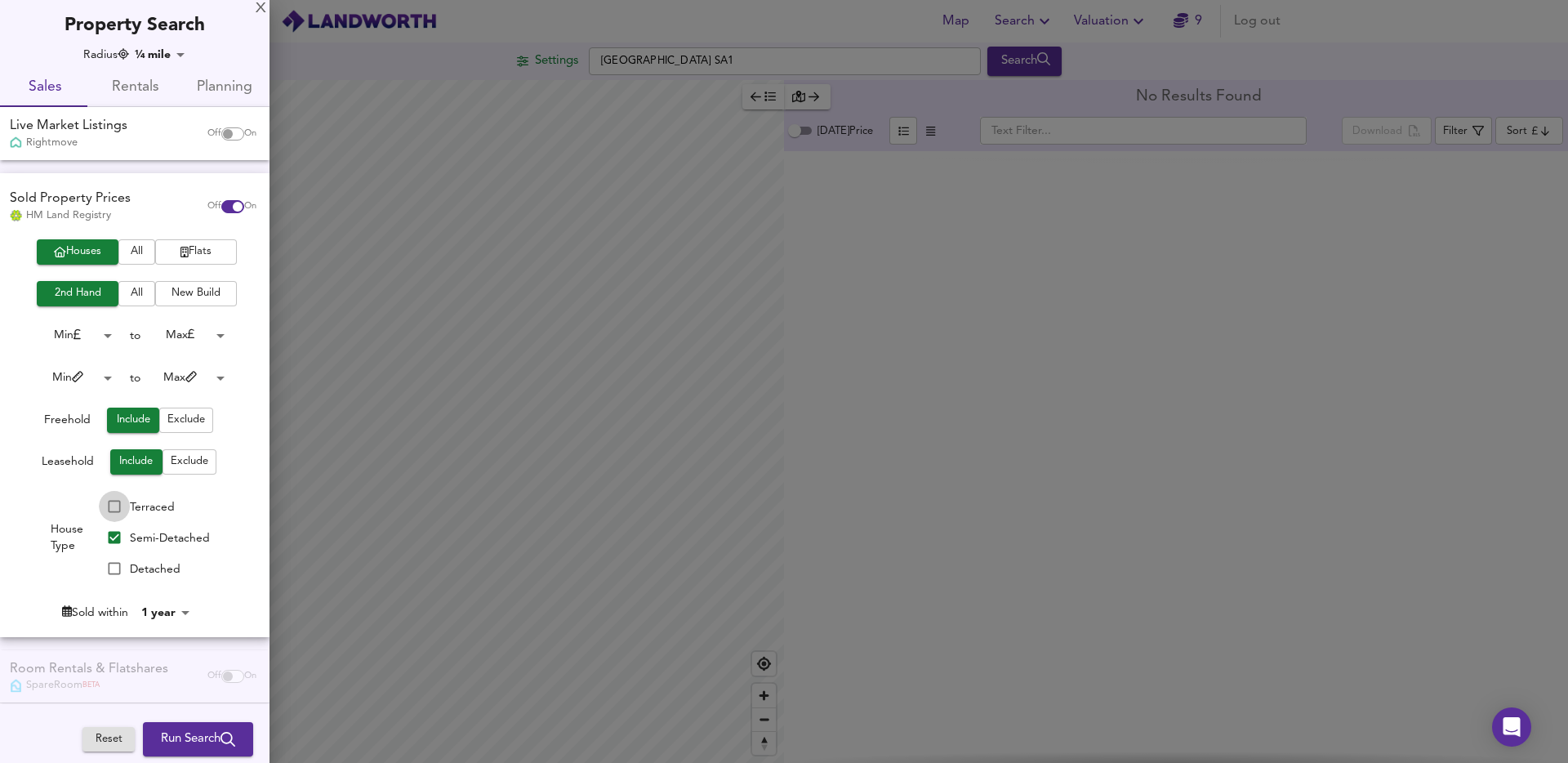
click at [109, 500] on input "Terraced" at bounding box center [114, 507] width 31 height 31
checkbox input "true"
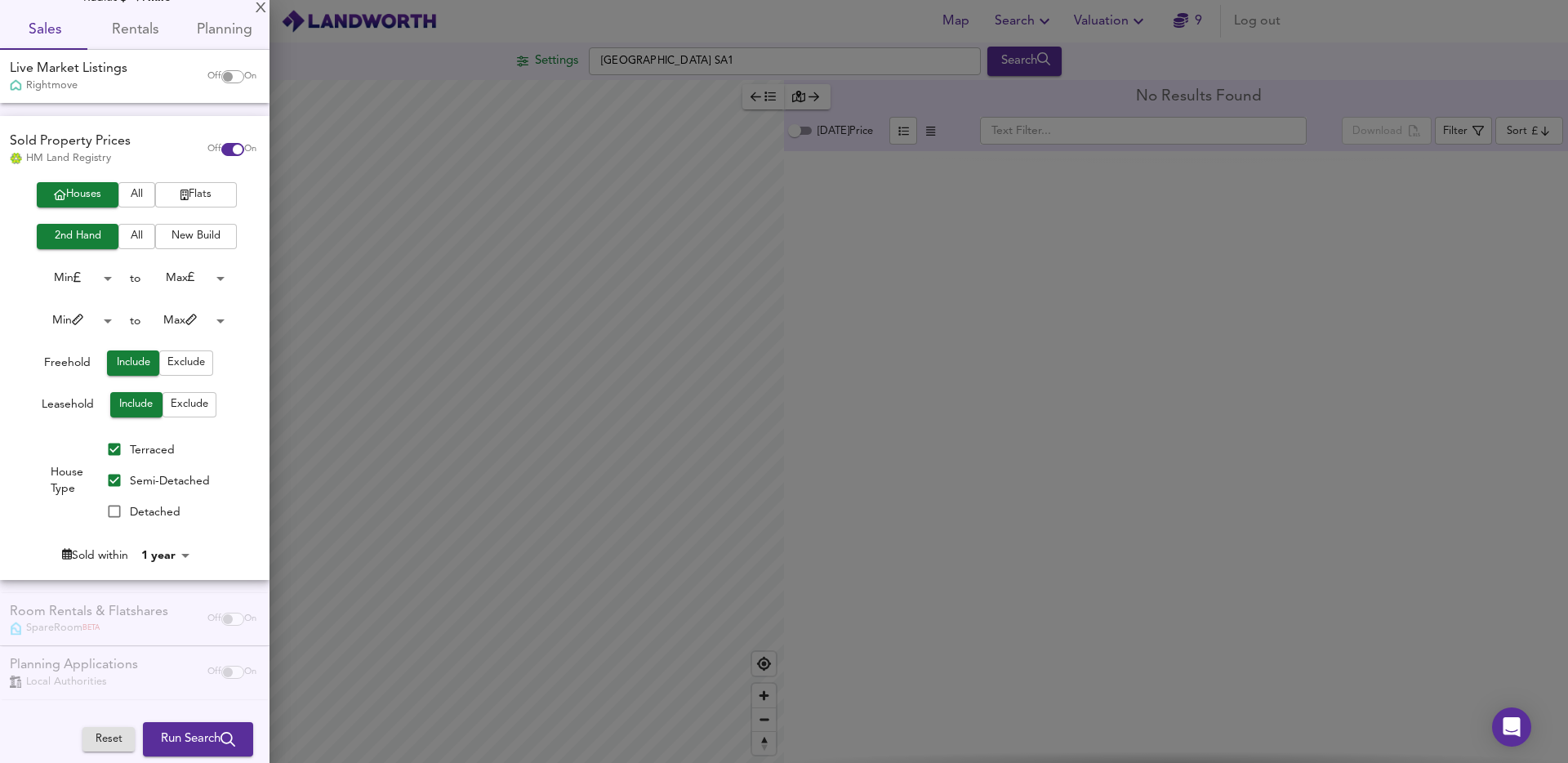
click at [159, 552] on body "Map Search Valuation 9 Log out Settings Swansea SA1 Search Legend No Results Fo…" at bounding box center [784, 382] width 1568 height 763
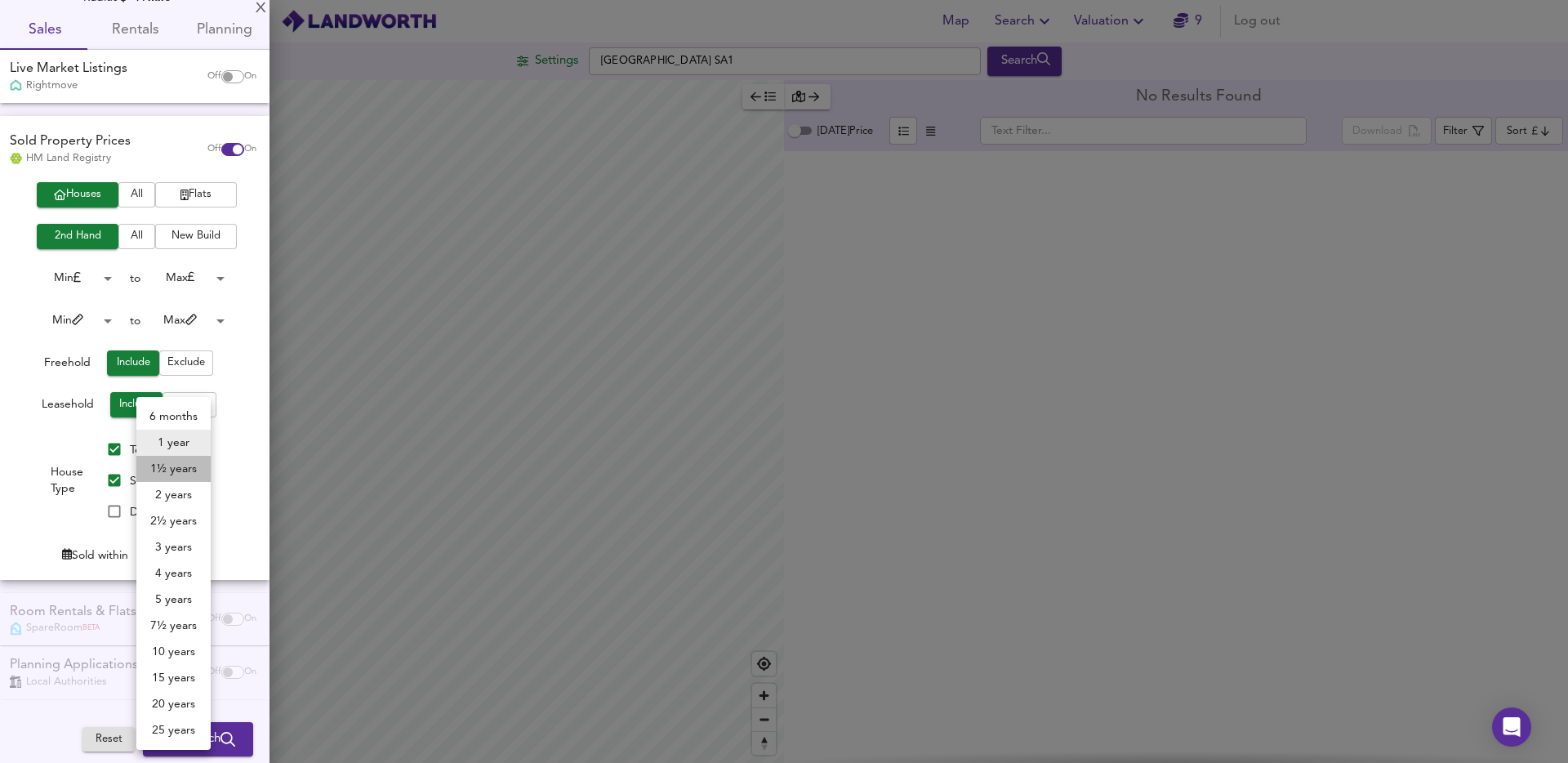
click at [178, 466] on li "1½ years" at bounding box center [174, 468] width 74 height 26
type input "18"
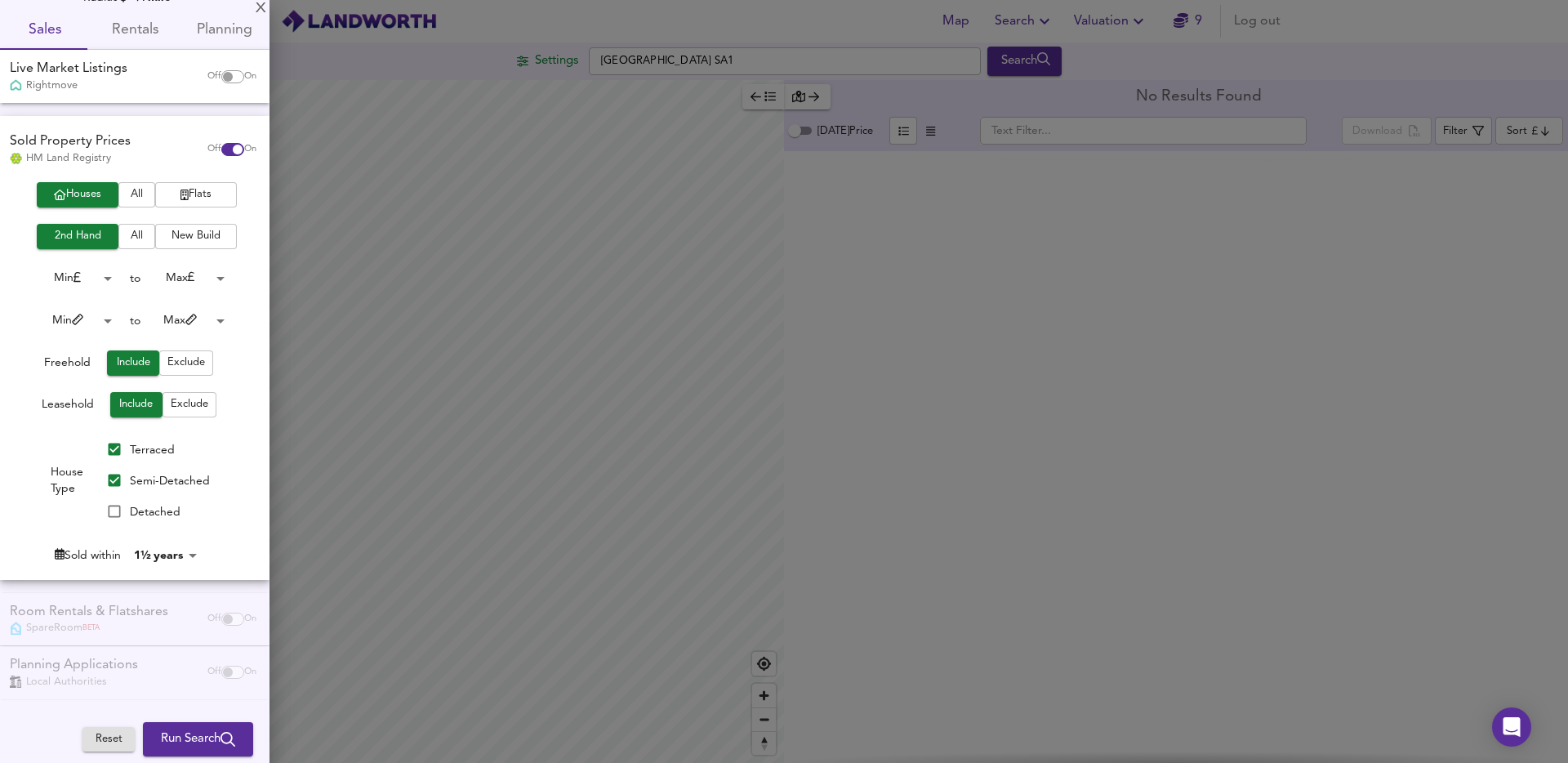
click at [163, 740] on span "Run Search" at bounding box center [198, 739] width 74 height 21
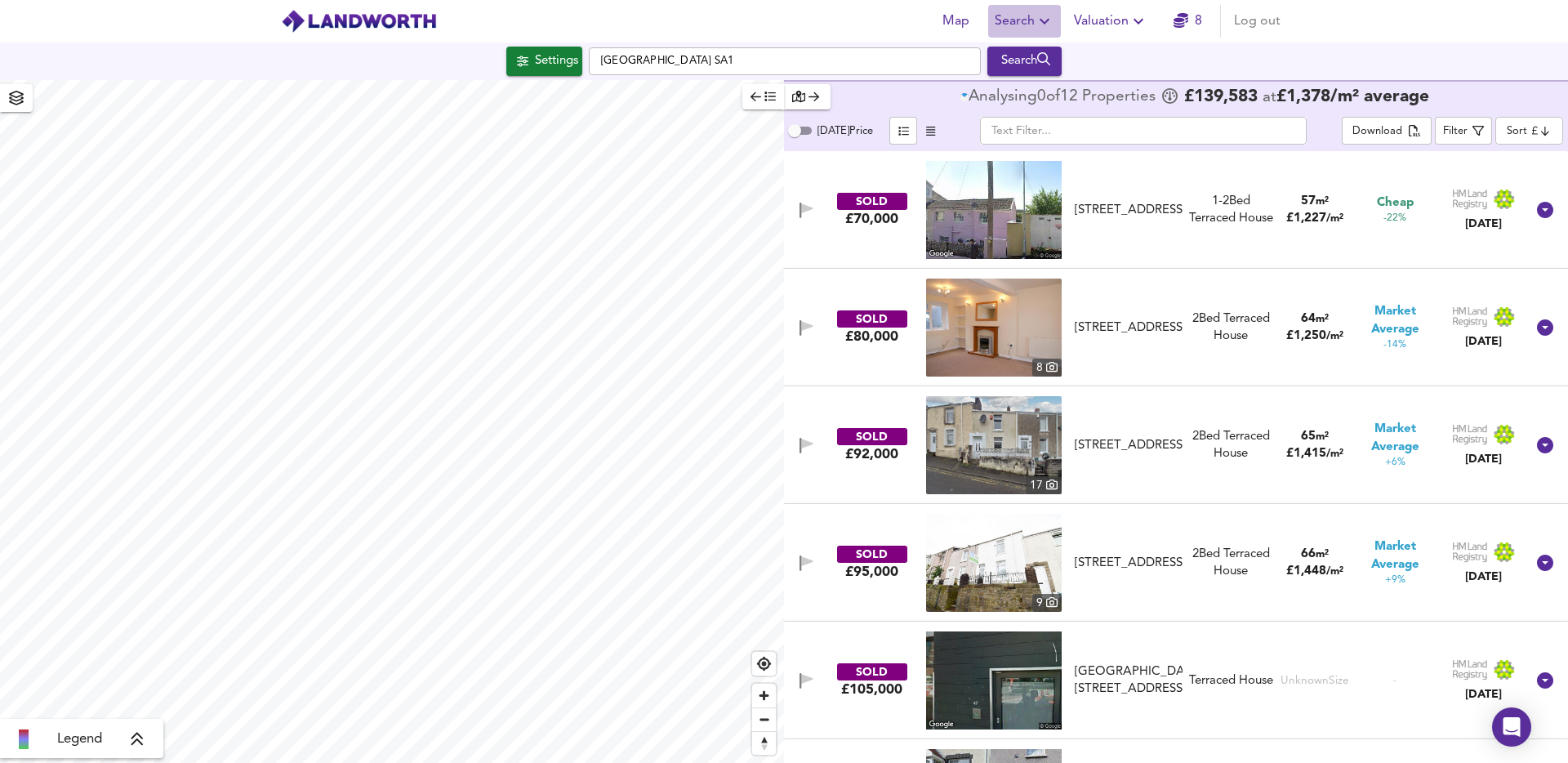
click at [1022, 14] on span "Search" at bounding box center [1025, 21] width 60 height 23
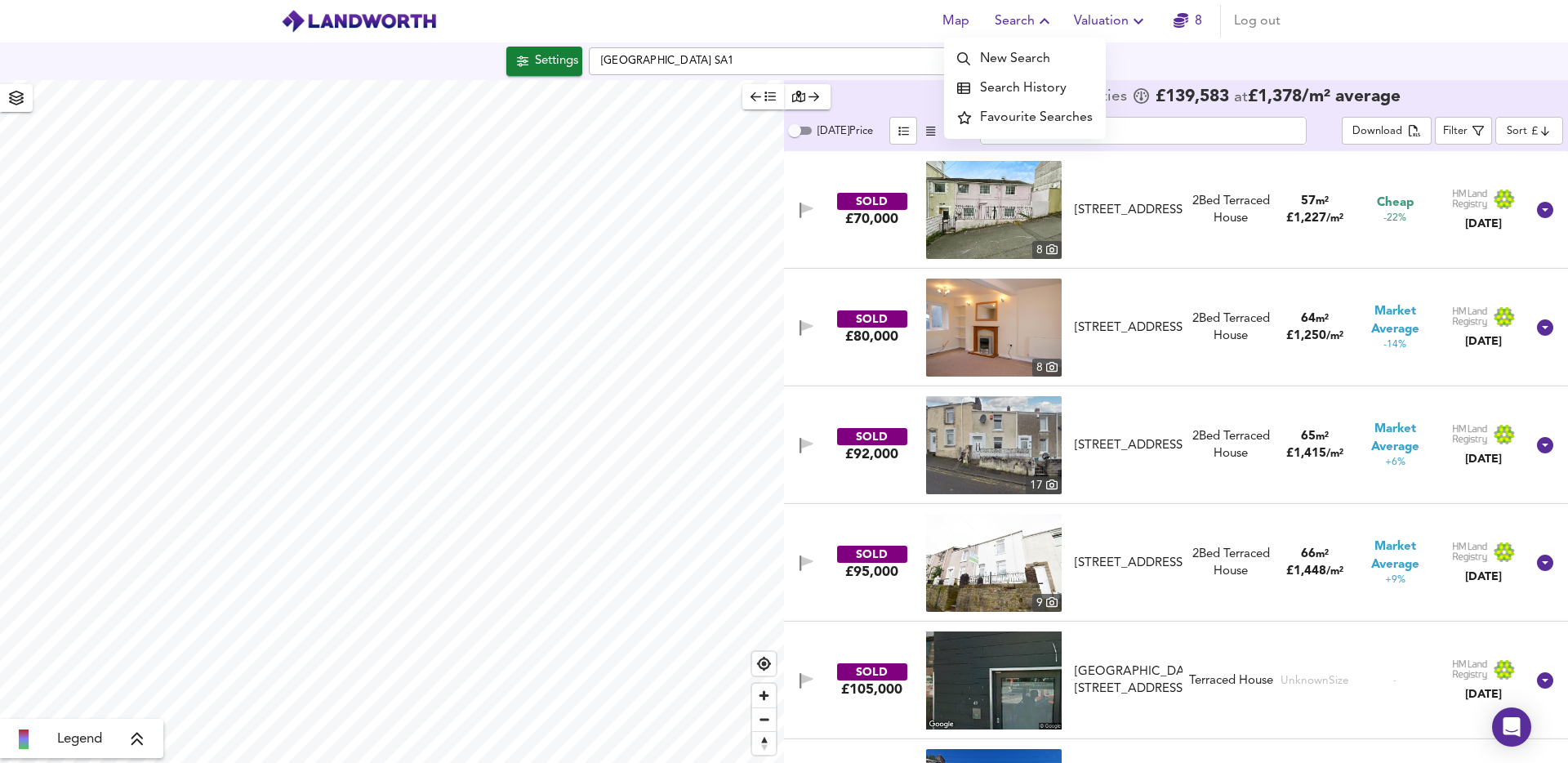
click at [1534, 129] on body "Map Search New Search Search History Favourite Searches Valuation 8 Log out Set…" at bounding box center [784, 382] width 1568 height 763
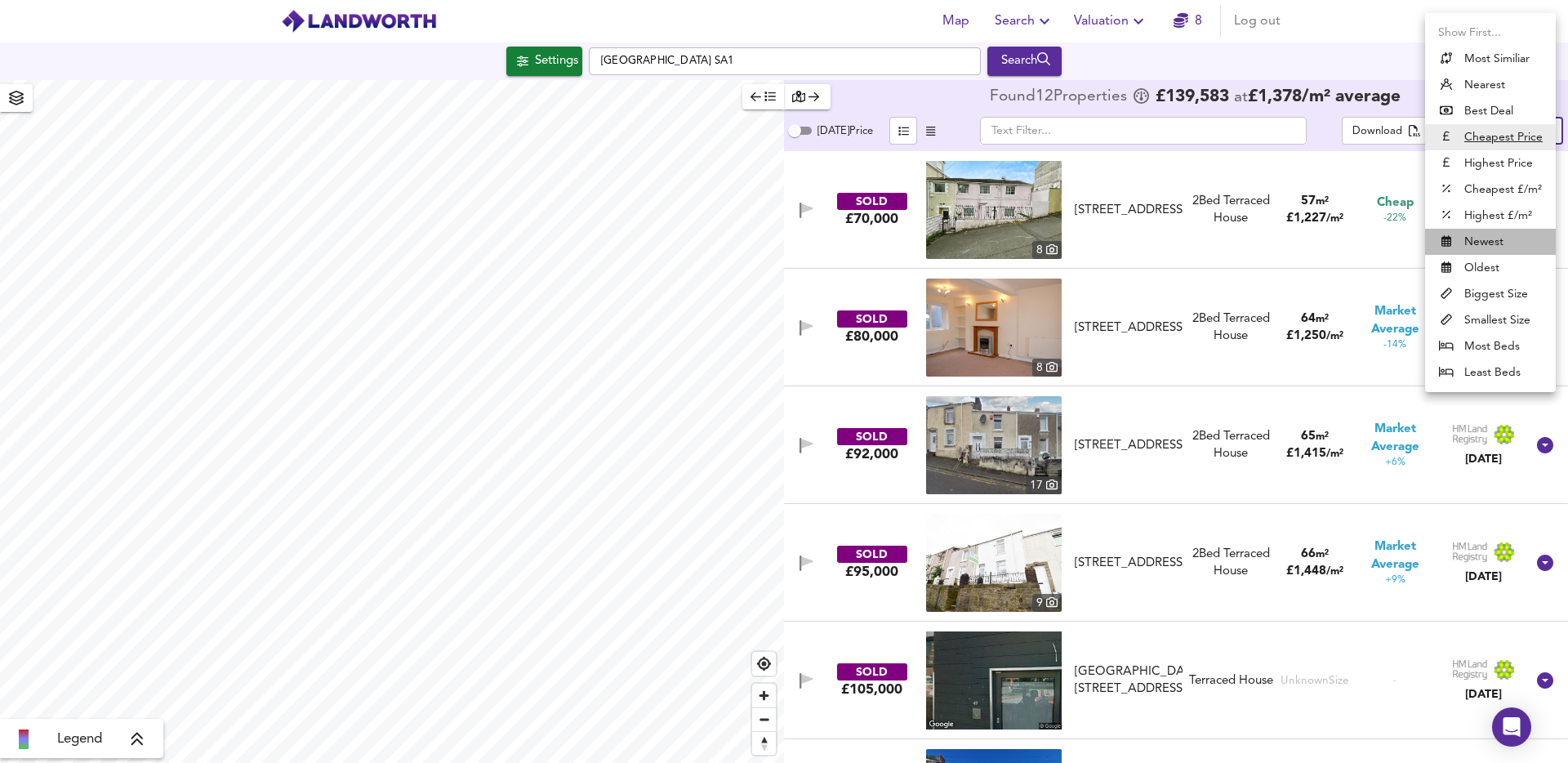
click at [1491, 242] on li "Newest" at bounding box center [1491, 241] width 131 height 26
type input "newest"
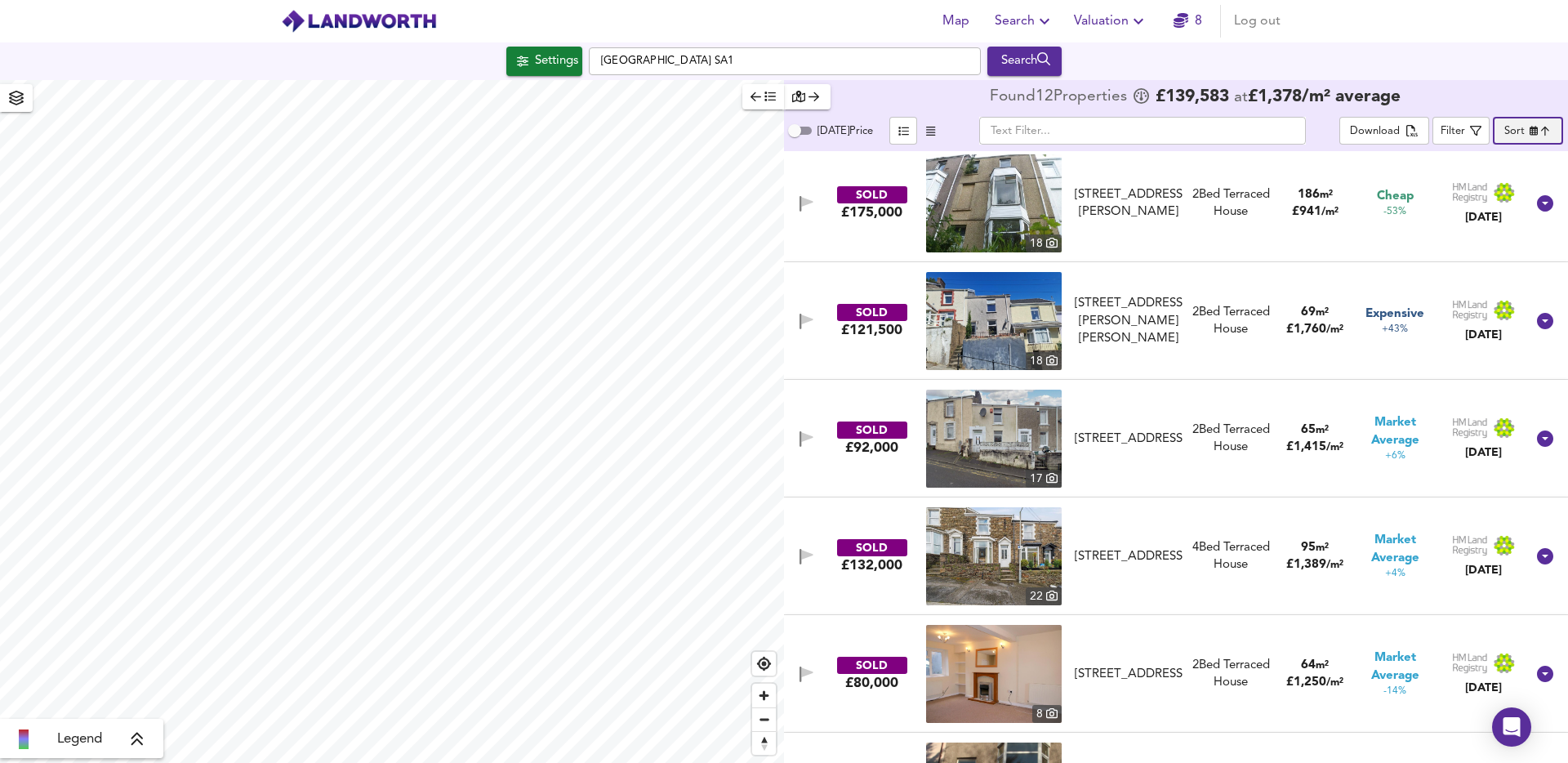
scroll to position [799, 0]
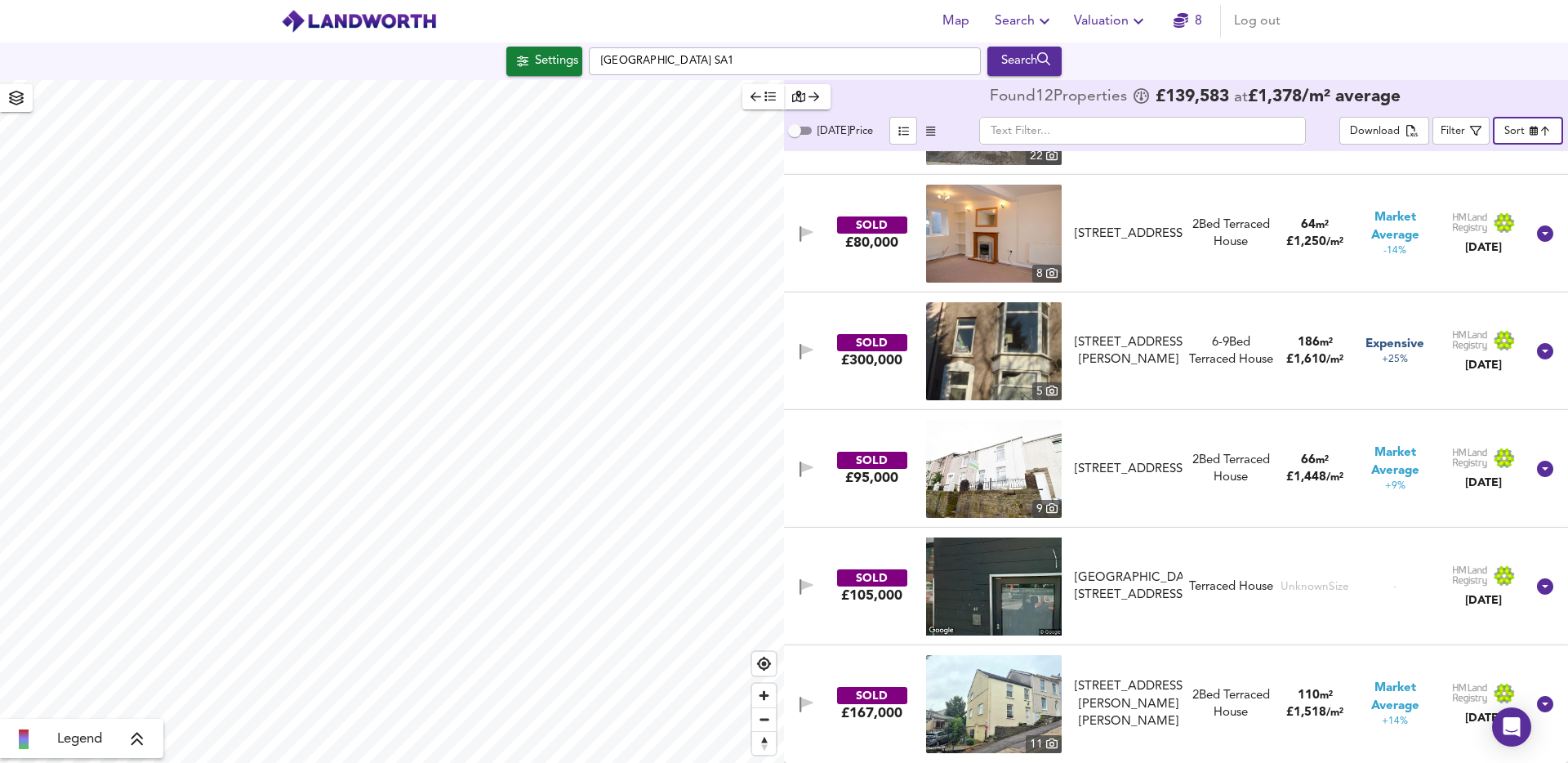
click at [1265, 21] on span "Log out" at bounding box center [1257, 21] width 46 height 23
